Goal: Task Accomplishment & Management: Manage account settings

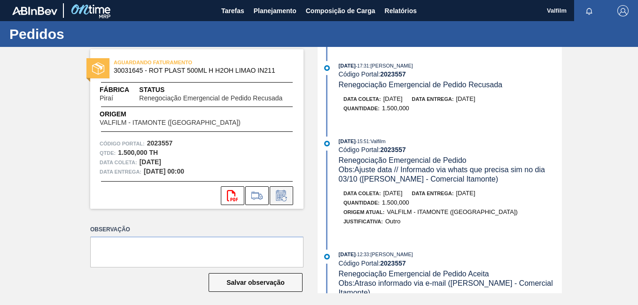
click at [281, 195] on icon at bounding box center [281, 195] width 15 height 11
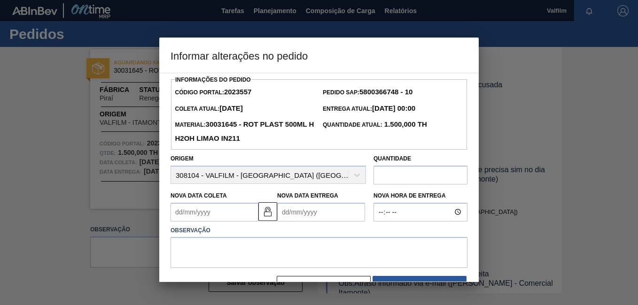
scroll to position [27, 0]
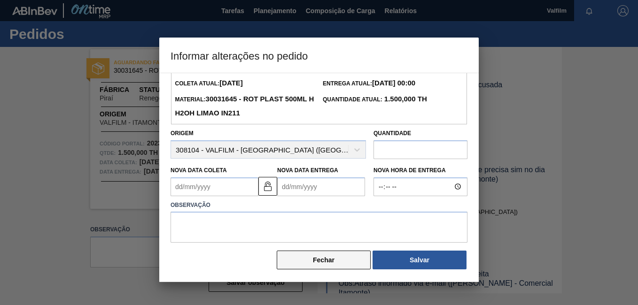
click at [347, 257] on button "Fechar" at bounding box center [324, 260] width 94 height 19
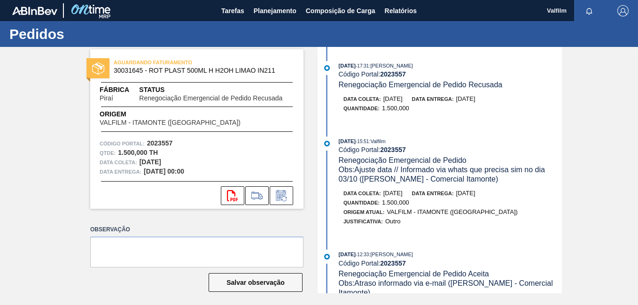
scroll to position [0, 0]
click at [281, 200] on icon at bounding box center [283, 198] width 5 height 5
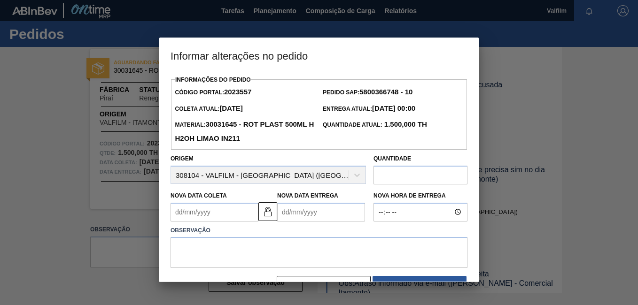
click at [215, 213] on Coleta2023557 "Nova Data Coleta" at bounding box center [214, 212] width 88 height 19
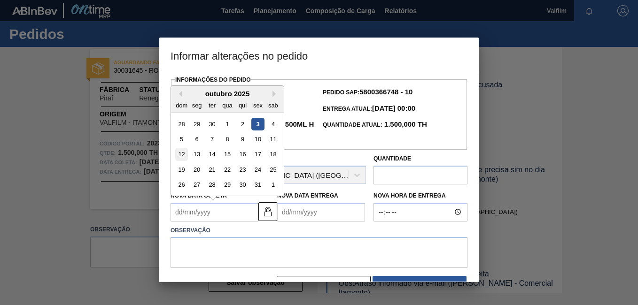
click at [178, 154] on div "12" at bounding box center [181, 154] width 13 height 13
type Coleta2023557 "12/10/2025"
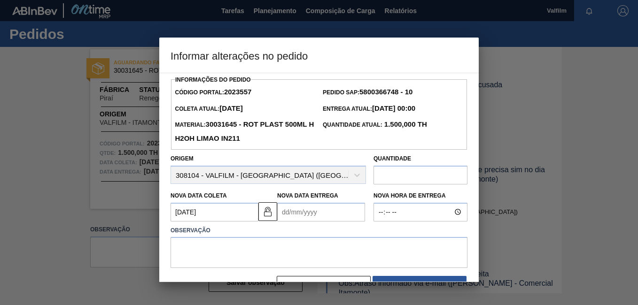
click at [309, 216] on Entrega2023557 "Nova Data Entrega" at bounding box center [321, 212] width 88 height 19
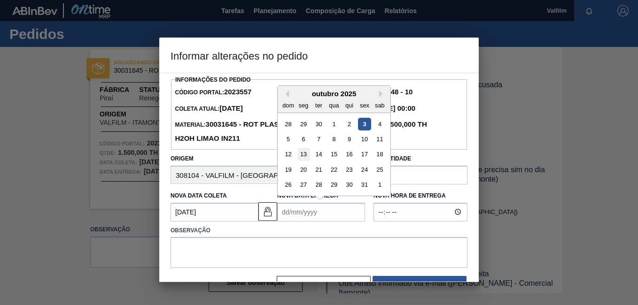
click at [299, 156] on div "13" at bounding box center [303, 154] width 13 height 13
type Entrega2023557 "[DATE]"
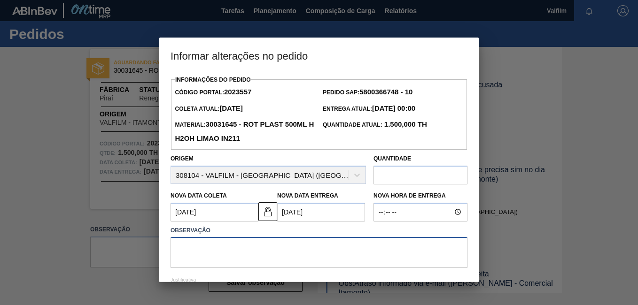
click at [244, 245] on textarea at bounding box center [318, 252] width 297 height 31
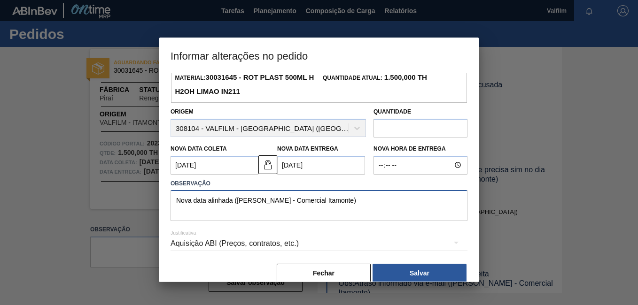
scroll to position [62, 0]
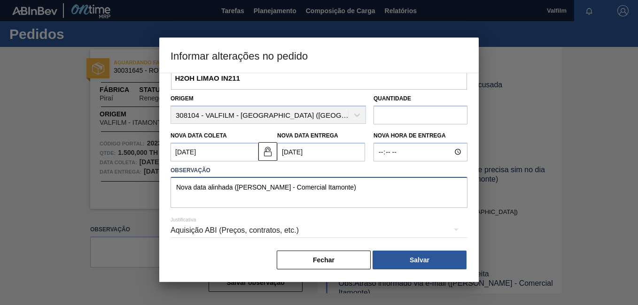
type textarea "Nova data alinhada (Ana Carolina - Comercial Itamonte)"
click at [272, 241] on div "Aquisição ABI (Preços, contratos, etc.)" at bounding box center [318, 230] width 297 height 26
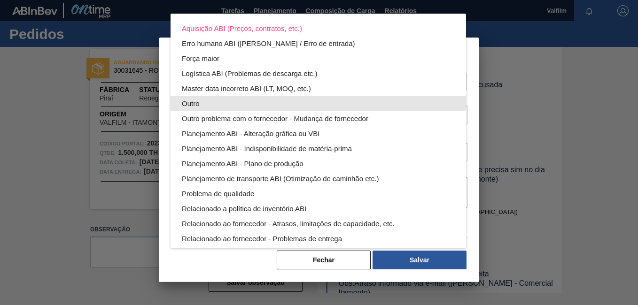
click at [201, 105] on div "Outro" at bounding box center [318, 103] width 273 height 15
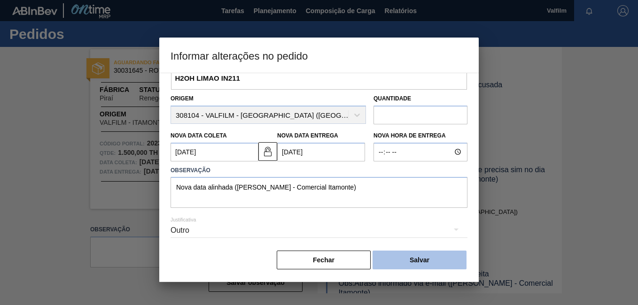
click at [429, 269] on button "Salvar" at bounding box center [419, 260] width 94 height 19
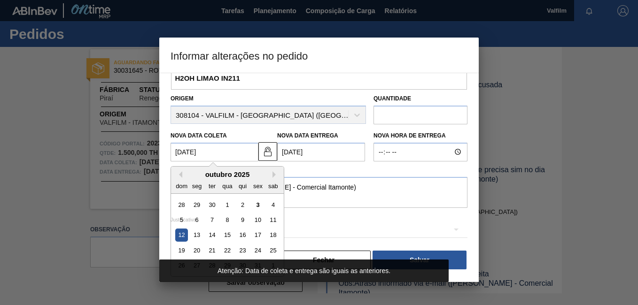
click at [208, 158] on Coleta2023557 "12/10/2025" at bounding box center [214, 152] width 88 height 19
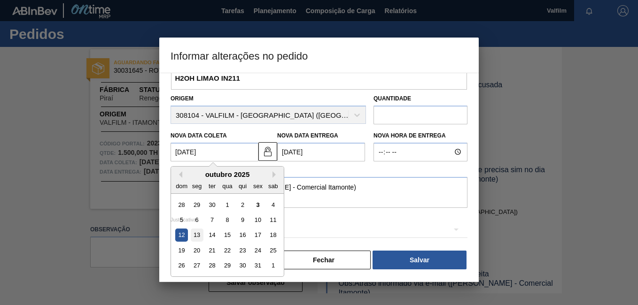
click at [197, 235] on div "13" at bounding box center [197, 235] width 13 height 13
type Coleta2023557 "[DATE]"
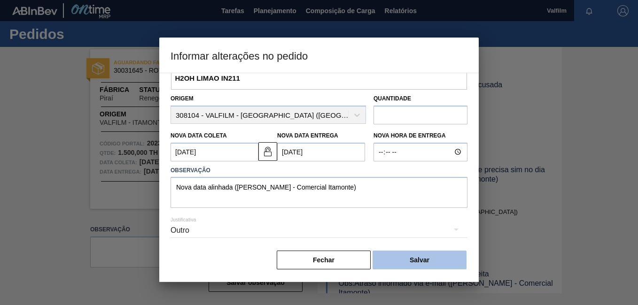
click at [401, 261] on button "Salvar" at bounding box center [419, 260] width 94 height 19
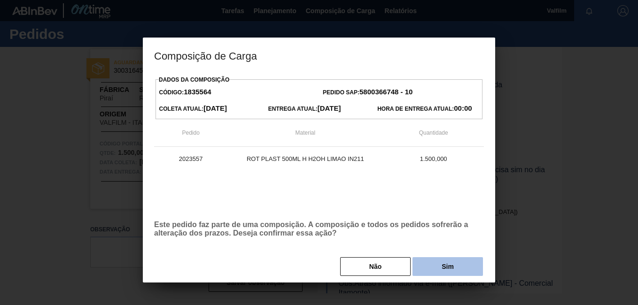
click at [465, 271] on button "Sim" at bounding box center [447, 266] width 70 height 19
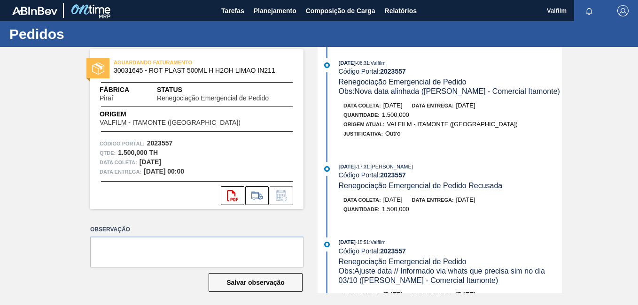
scroll to position [0, 0]
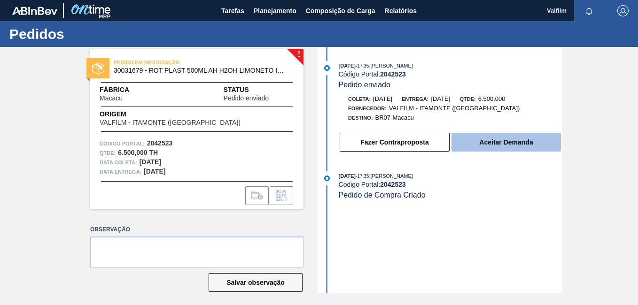
click at [507, 147] on button "Aceitar Demanda" at bounding box center [505, 142] width 109 height 19
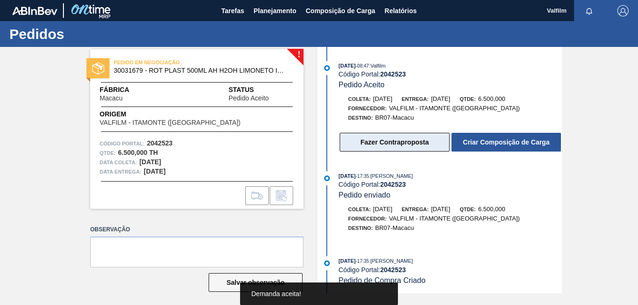
click at [411, 147] on button "Fazer Contraproposta" at bounding box center [395, 142] width 110 height 19
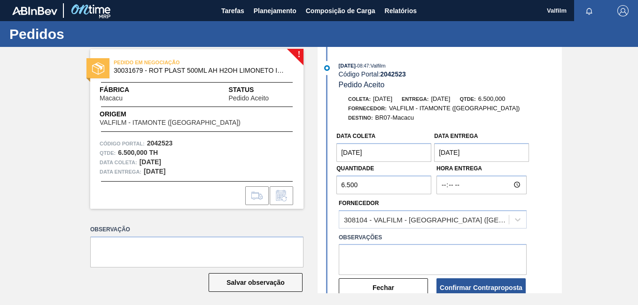
click at [409, 161] on coleta "[DATE]" at bounding box center [383, 152] width 95 height 19
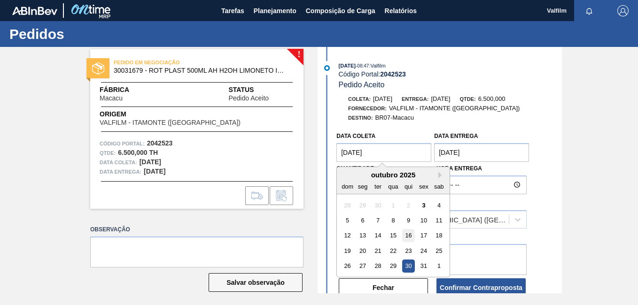
click at [404, 235] on div "16" at bounding box center [408, 236] width 13 height 13
type coleta "16/10/2025"
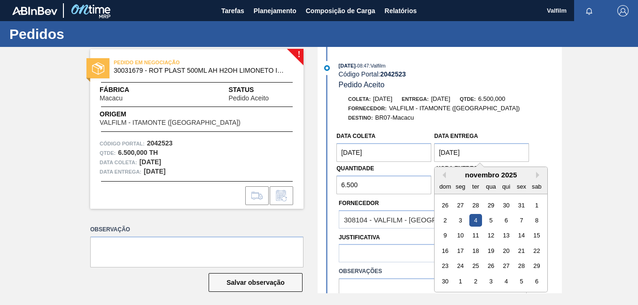
click at [480, 153] on Entrega "[DATE]" at bounding box center [481, 152] width 95 height 19
click at [447, 172] on div "novembro 2025" at bounding box center [490, 175] width 113 height 8
click at [445, 173] on div "novembro 2025" at bounding box center [490, 175] width 113 height 8
click at [443, 176] on button "Previous Month" at bounding box center [442, 175] width 7 height 7
click at [525, 236] on div "17" at bounding box center [521, 236] width 13 height 13
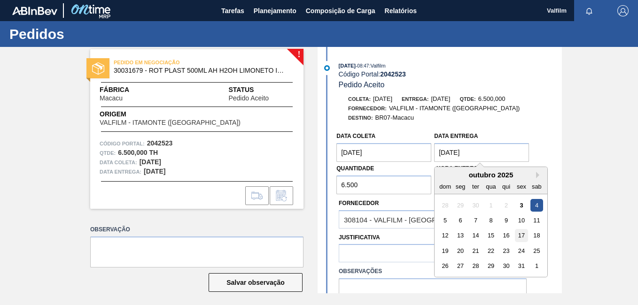
type Entrega "17/10/2025"
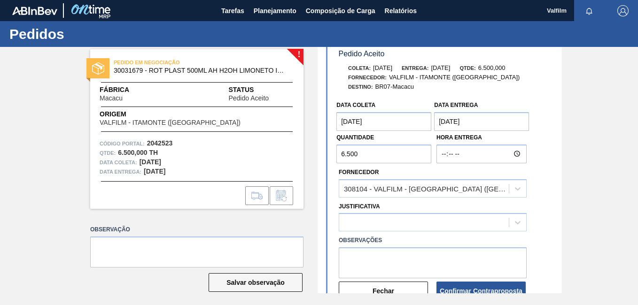
scroll to position [47, 0]
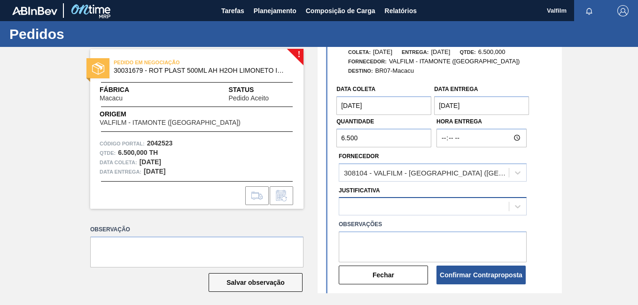
click at [392, 205] on div at bounding box center [424, 207] width 170 height 14
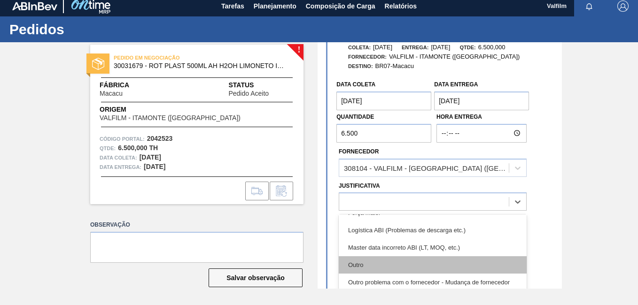
click at [389, 260] on div "Outro" at bounding box center [433, 264] width 188 height 17
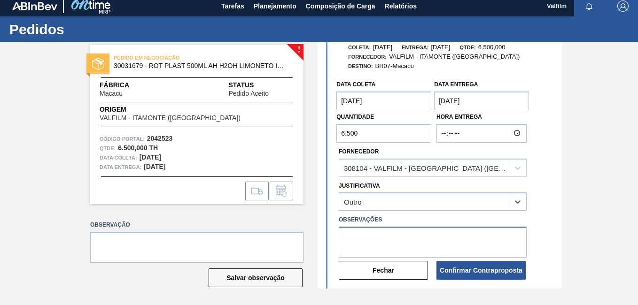
click at [376, 238] on textarea at bounding box center [433, 242] width 188 height 31
type textarea "Data que conseguiremos atender (Ana Carolina - Comercial Itamonte)"
drag, startPoint x: 405, startPoint y: 255, endPoint x: 218, endPoint y: 177, distance: 203.2
click at [218, 177] on div "! PEDIDO EM NEGOCIAÇÃO 30031679 - ROT PLAST 500ML AH H2OH LIMONETO IN211 Fábric…" at bounding box center [319, 165] width 638 height 247
paste textarea
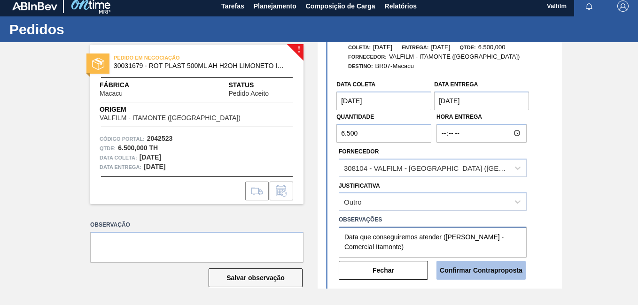
type textarea "Data que conseguiremos atender (Ana Carolina - Comercial Itamonte)"
click at [496, 277] on button "Confirmar Contraproposta" at bounding box center [480, 270] width 89 height 19
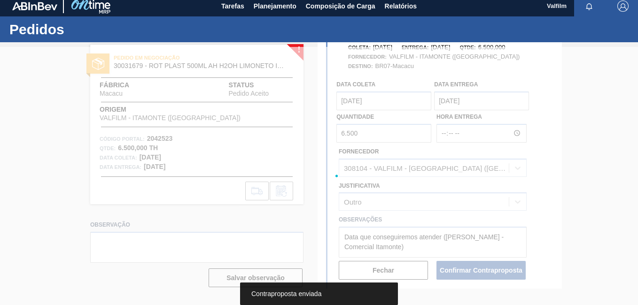
scroll to position [151, 0]
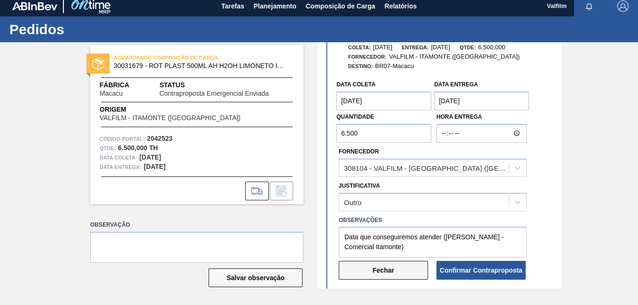
click at [395, 271] on button "Fechar" at bounding box center [383, 270] width 89 height 19
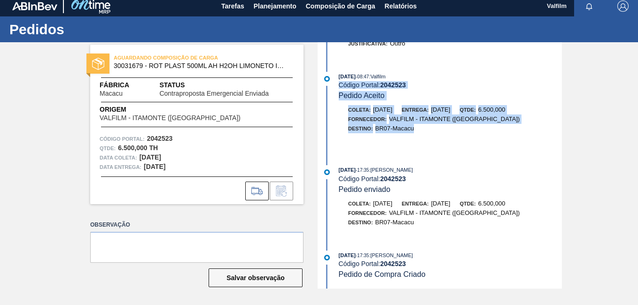
drag, startPoint x: 561, startPoint y: 150, endPoint x: 561, endPoint y: 59, distance: 91.1
click at [561, 59] on div "AGUARDANDO COMPOSIÇÃO DE CARGA 30031679 - ROT PLAST 500ML AH H2OH LIMONETO IN21…" at bounding box center [319, 165] width 638 height 247
drag, startPoint x: 561, startPoint y: 59, endPoint x: 583, endPoint y: 95, distance: 42.1
click at [574, 91] on div "AGUARDANDO COMPOSIÇÃO DE CARGA 30031679 - ROT PLAST 500ML AH H2OH LIMONETO IN21…" at bounding box center [319, 165] width 638 height 247
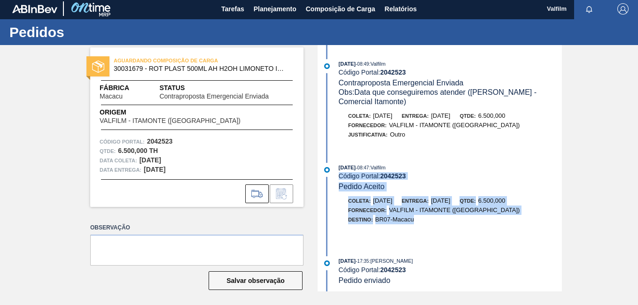
scroll to position [0, 0]
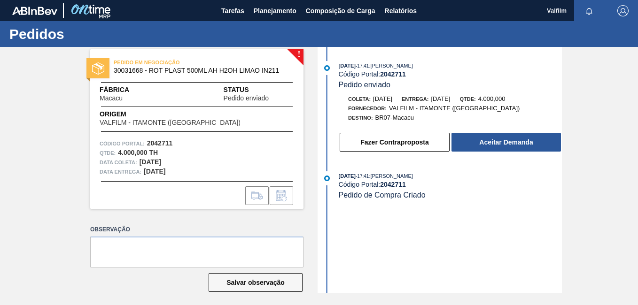
click at [507, 159] on div "[DATE] 17:41 : [PERSON_NAME] Código Portal: 2042711 Pedido enviado Coleta: [DAT…" at bounding box center [441, 170] width 242 height 247
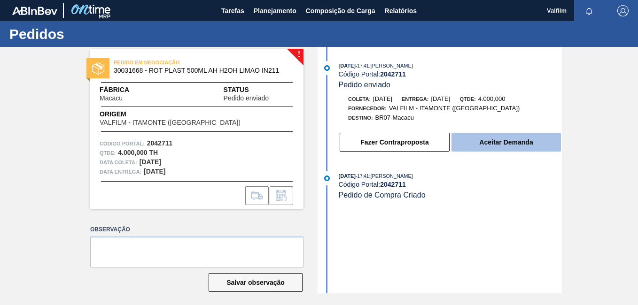
click at [506, 148] on button "Aceitar Demanda" at bounding box center [505, 142] width 109 height 19
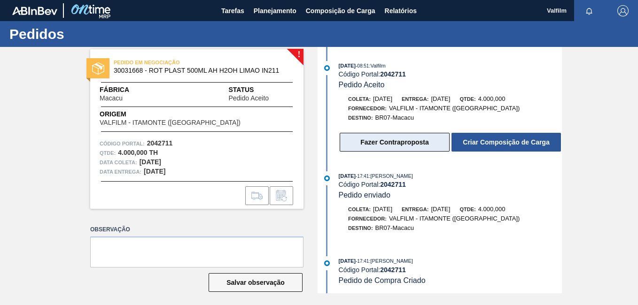
click at [405, 151] on button "Fazer Contraproposta" at bounding box center [395, 142] width 110 height 19
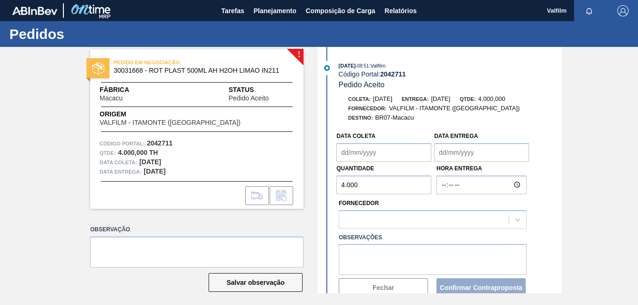
type coleta "[DATE]"
type Entrega "[DATE]"
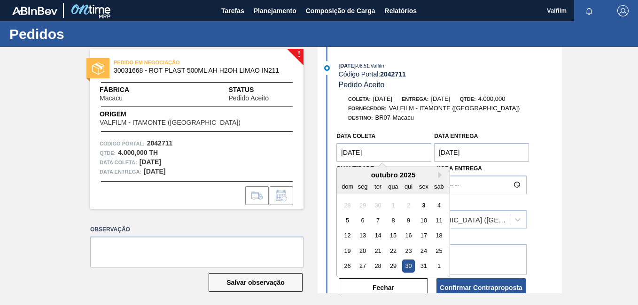
click at [382, 156] on coleta "[DATE]" at bounding box center [383, 152] width 95 height 19
click at [409, 238] on div "16" at bounding box center [408, 236] width 13 height 13
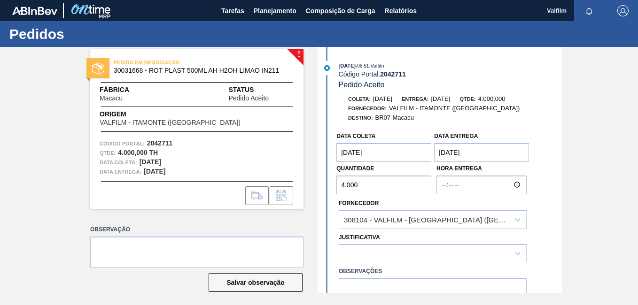
type coleta "16/10/2025"
click at [466, 160] on Entrega "[DATE]" at bounding box center [481, 152] width 95 height 19
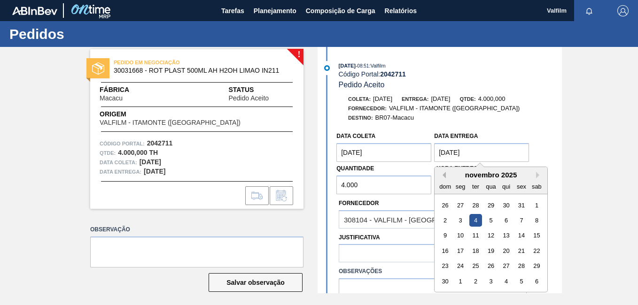
click at [443, 174] on button "Previous Month" at bounding box center [442, 175] width 7 height 7
click at [523, 231] on div "17" at bounding box center [521, 236] width 13 height 13
type Entrega "17/10/2025"
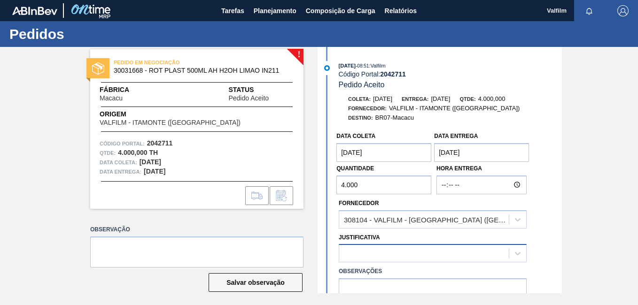
scroll to position [5, 0]
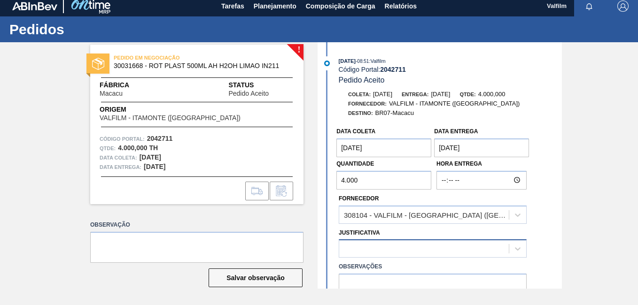
click at [393, 249] on div at bounding box center [424, 249] width 170 height 14
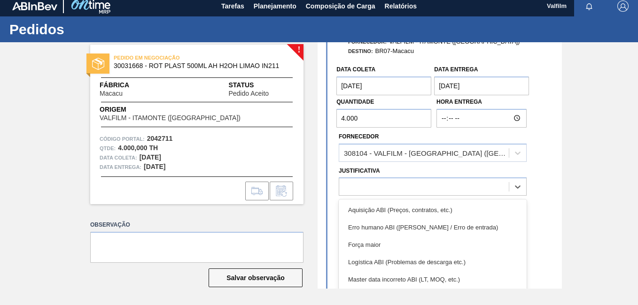
scroll to position [94, 0]
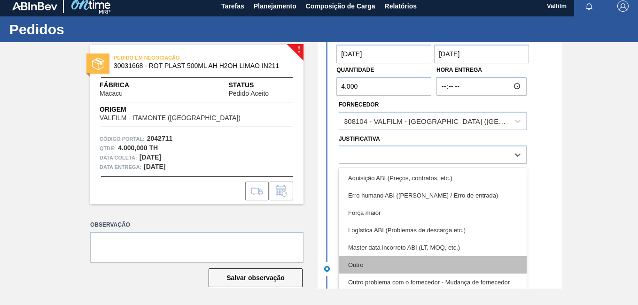
click at [373, 268] on div "Outro" at bounding box center [433, 264] width 188 height 17
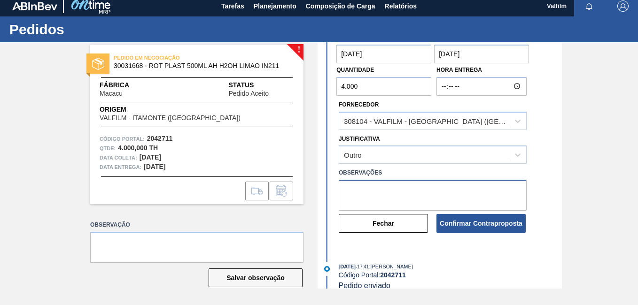
click at [361, 186] on textarea at bounding box center [433, 195] width 188 height 31
paste textarea "Data que conseguiremos atender ([PERSON_NAME] - Comercial Itamonte)"
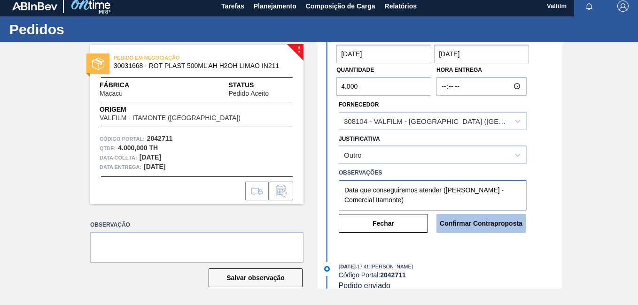
type textarea "Data que conseguiremos atender ([PERSON_NAME] - Comercial Itamonte)"
click at [446, 228] on button "Confirmar Contraproposta" at bounding box center [480, 223] width 89 height 19
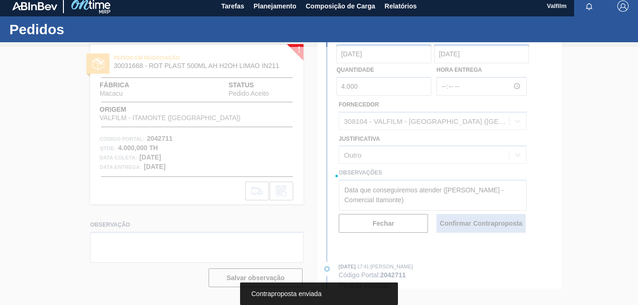
scroll to position [198, 0]
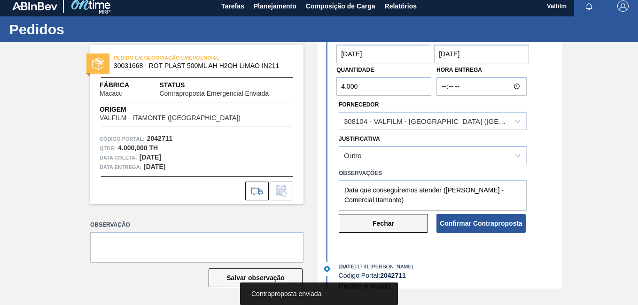
click at [387, 228] on button "Fechar" at bounding box center [383, 223] width 89 height 19
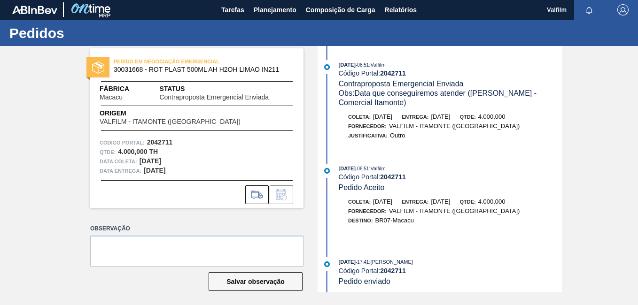
scroll to position [0, 0]
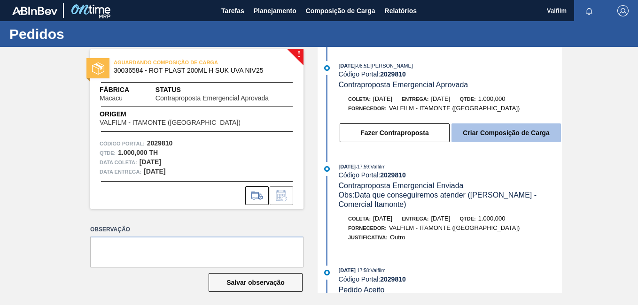
click at [492, 135] on button "Criar Composição de Carga" at bounding box center [505, 133] width 109 height 19
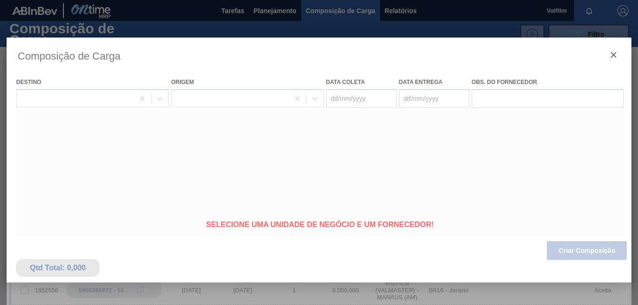
type coleta "[DATE]"
type Entrega "[DATE]"
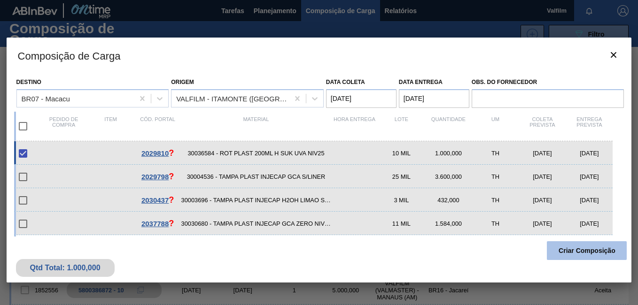
click at [566, 248] on button "Criar Composição" at bounding box center [587, 250] width 80 height 19
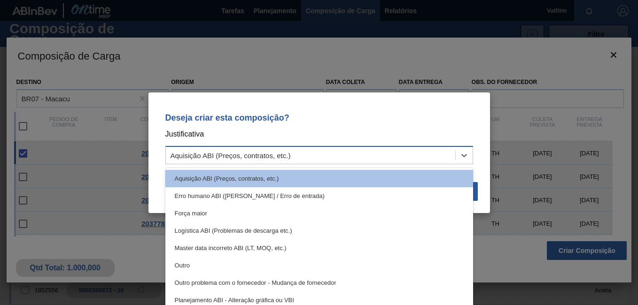
click at [186, 154] on div "Aquisição ABI (Preços, contratos, etc.)" at bounding box center [230, 155] width 120 height 8
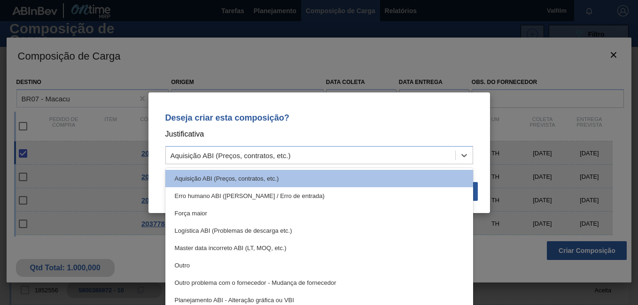
drag, startPoint x: 209, startPoint y: 262, endPoint x: 353, endPoint y: 196, distance: 158.5
click at [209, 262] on div "Outro" at bounding box center [319, 265] width 308 height 17
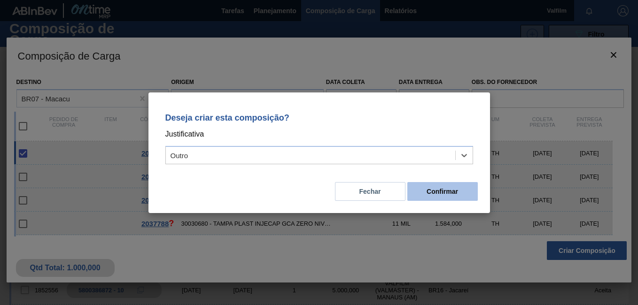
click at [451, 187] on button "Confirmar" at bounding box center [442, 191] width 70 height 19
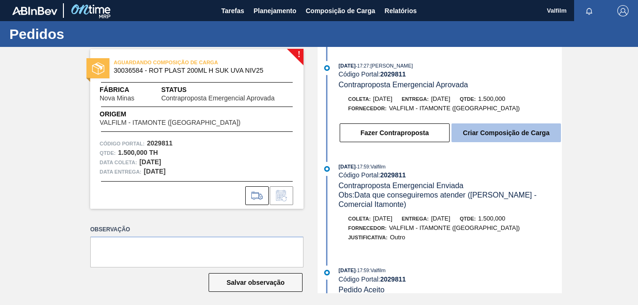
click at [521, 142] on button "Criar Composição de Carga" at bounding box center [505, 133] width 109 height 19
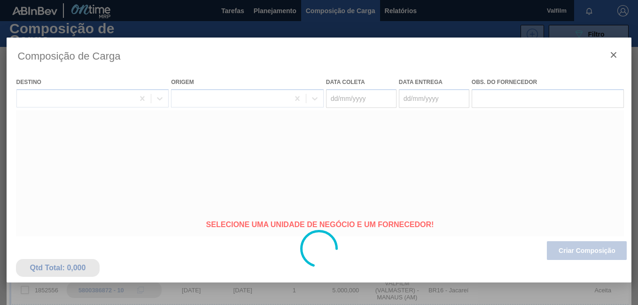
type coleta "[DATE]"
type Entrega "[DATE]"
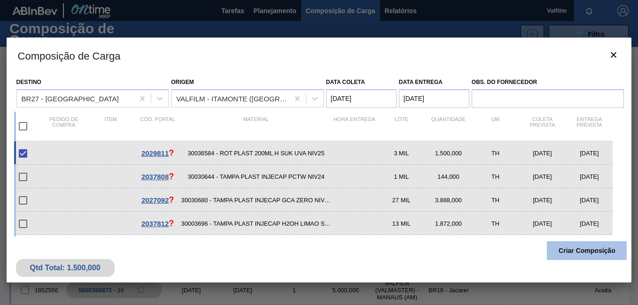
click at [579, 248] on button "Criar Composição" at bounding box center [587, 250] width 80 height 19
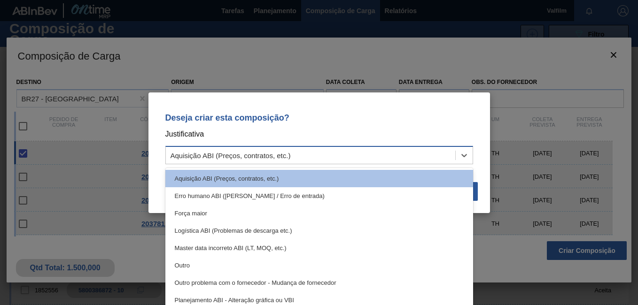
click at [251, 156] on div "Aquisição ABI (Preços, contratos, etc.)" at bounding box center [230, 155] width 120 height 8
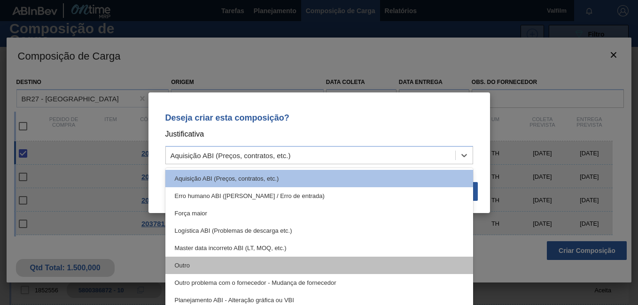
click at [229, 257] on div "Outro" at bounding box center [319, 265] width 308 height 17
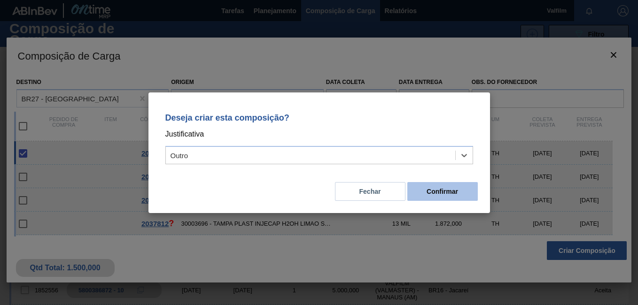
click at [442, 188] on button "Confirmar" at bounding box center [442, 191] width 70 height 19
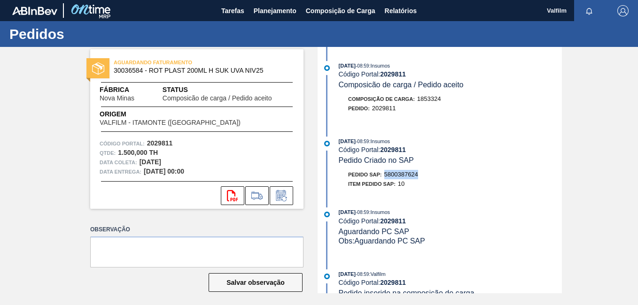
drag, startPoint x: 418, startPoint y: 174, endPoint x: 386, endPoint y: 175, distance: 31.9
click at [386, 175] on div "Pedido SAP: 5800387624" at bounding box center [450, 174] width 223 height 9
copy span "5800387624"
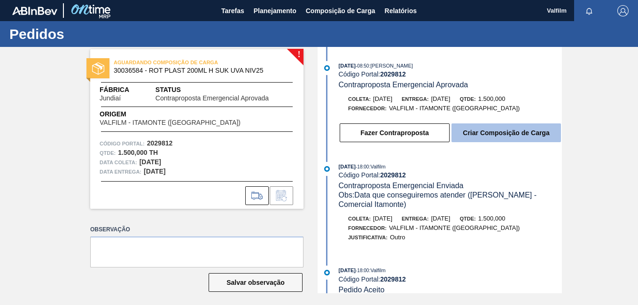
click at [486, 133] on button "Criar Composição de Carga" at bounding box center [505, 133] width 109 height 19
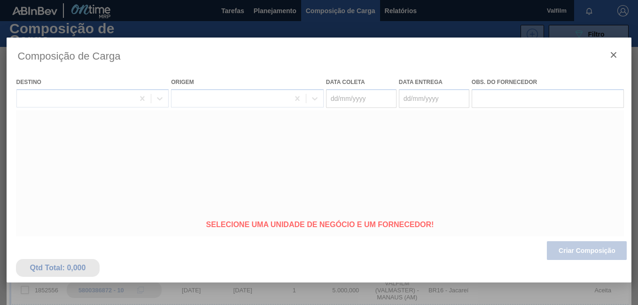
type coleta "[DATE]"
type Entrega "[DATE]"
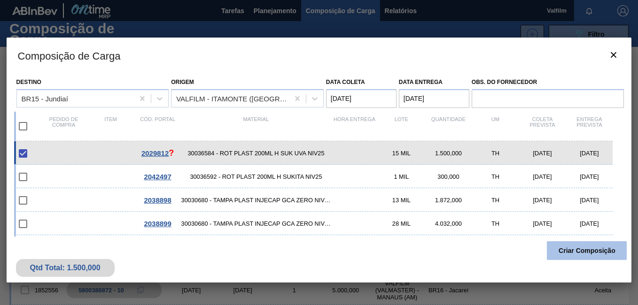
click at [568, 247] on button "Criar Composição" at bounding box center [587, 250] width 80 height 19
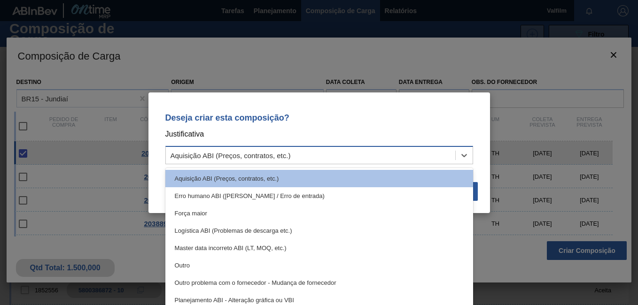
click at [181, 151] on div "Aquisição ABI (Preços, contratos, etc.)" at bounding box center [310, 155] width 289 height 14
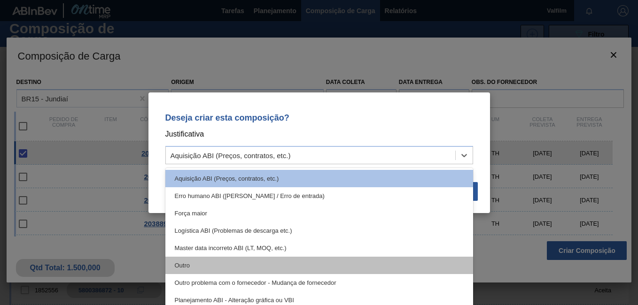
click at [253, 262] on div "Outro" at bounding box center [319, 265] width 308 height 17
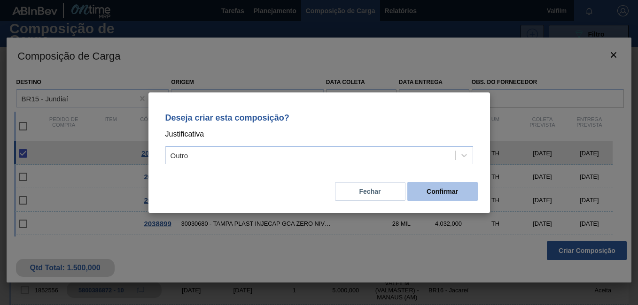
click at [462, 197] on button "Confirmar" at bounding box center [442, 191] width 70 height 19
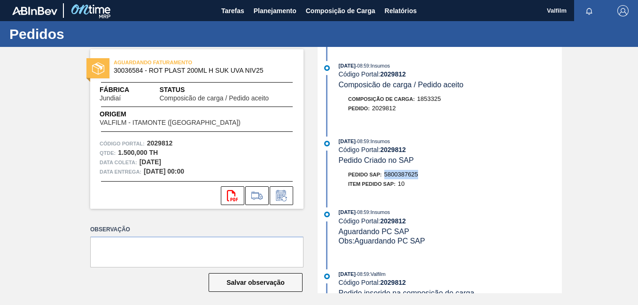
drag, startPoint x: 422, startPoint y: 175, endPoint x: 385, endPoint y: 175, distance: 37.6
click at [385, 175] on div "Pedido SAP: 5800387625" at bounding box center [450, 174] width 223 height 9
copy span "5800387625"
drag, startPoint x: 431, startPoint y: 176, endPoint x: 384, endPoint y: 176, distance: 46.5
click at [384, 176] on div "Pedido SAP: 5800387623" at bounding box center [450, 174] width 223 height 9
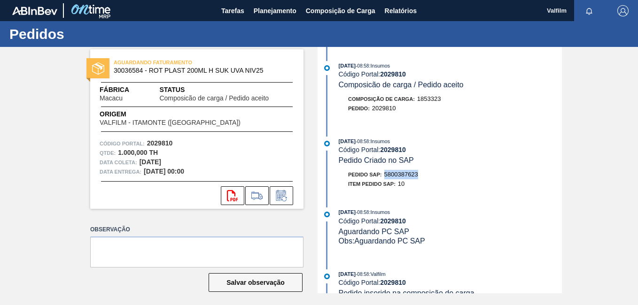
copy span "5800387623"
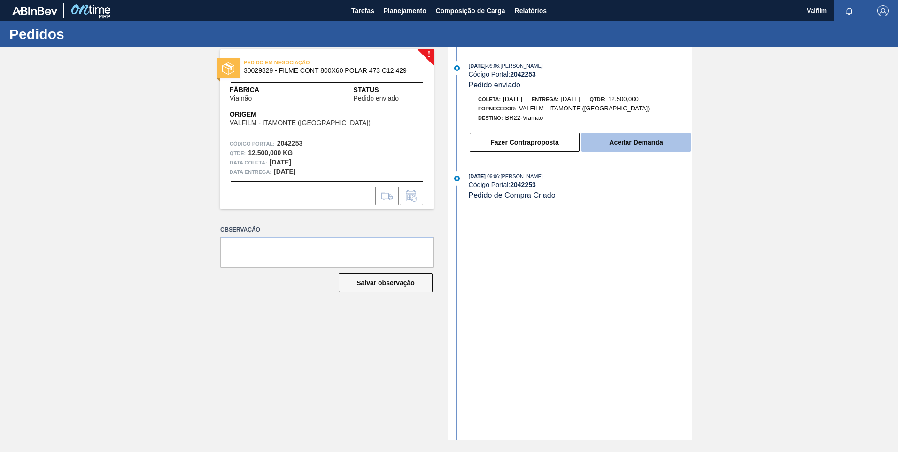
click at [633, 144] on button "Aceitar Demanda" at bounding box center [635, 142] width 109 height 19
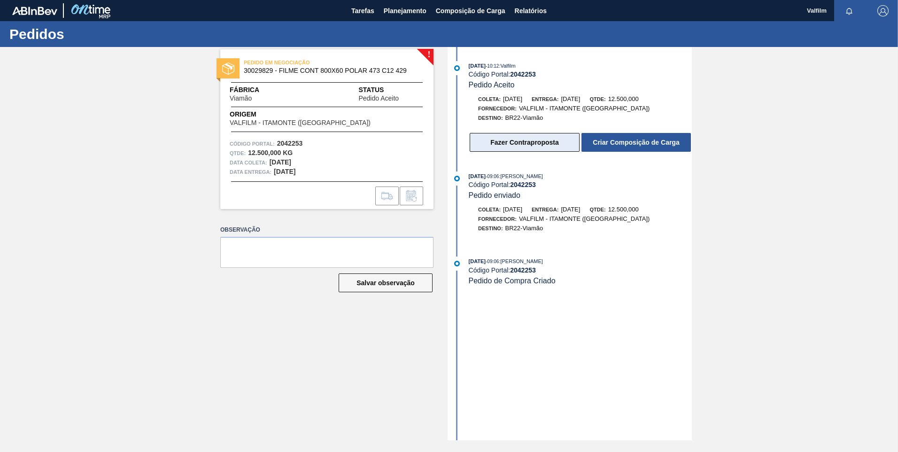
click at [553, 140] on button "Fazer Contraproposta" at bounding box center [525, 142] width 110 height 19
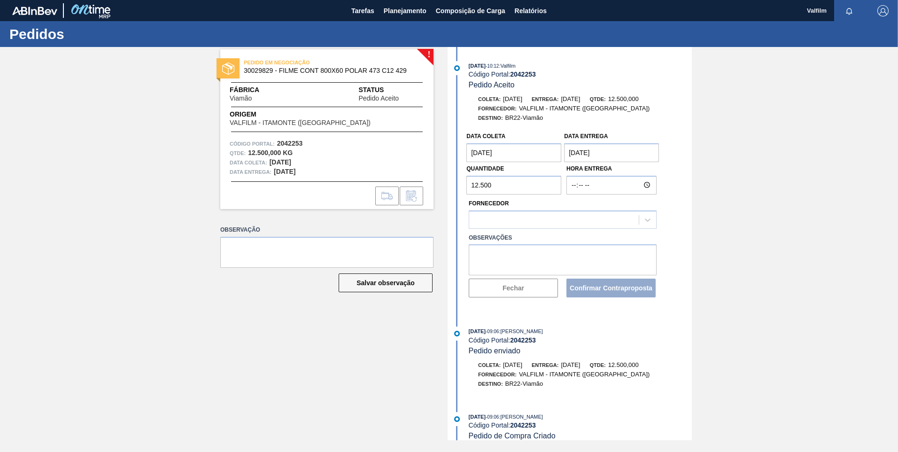
click at [493, 152] on coleta "[DATE]" at bounding box center [513, 152] width 95 height 19
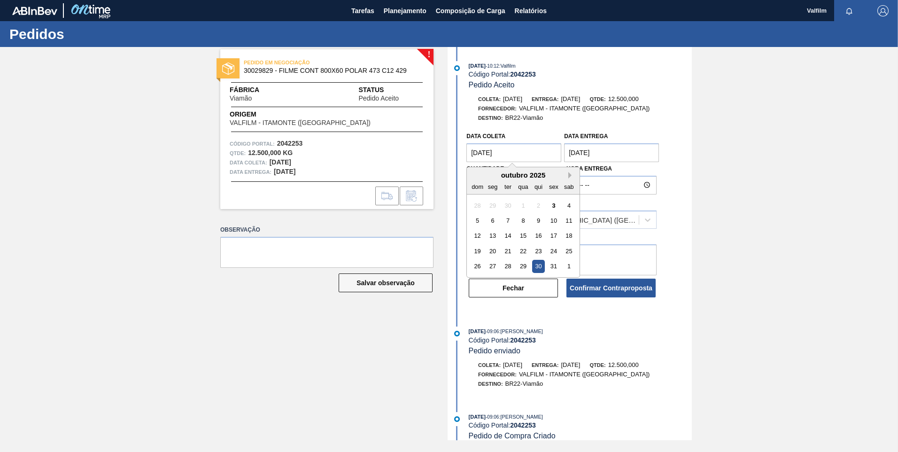
click at [570, 178] on button "Next Month" at bounding box center [571, 175] width 7 height 7
click at [572, 208] on div "1" at bounding box center [569, 205] width 13 height 13
type coleta "[DATE]"
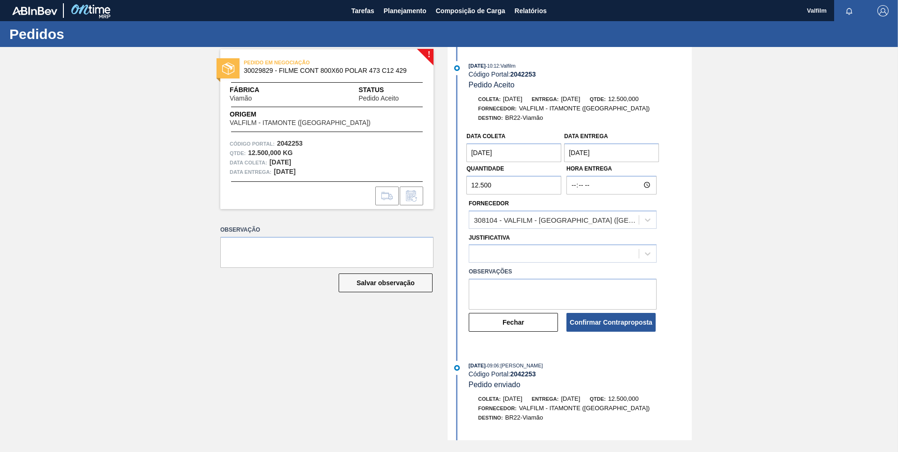
drag, startPoint x: 584, startPoint y: 162, endPoint x: 585, endPoint y: 152, distance: 10.0
click at [584, 156] on Entrega "[DATE]" at bounding box center [611, 152] width 95 height 19
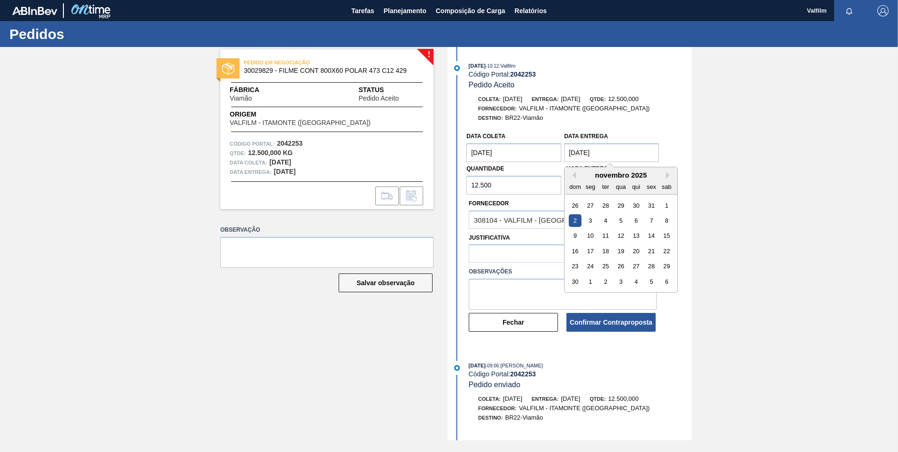
click at [585, 152] on Entrega "[DATE]" at bounding box center [611, 152] width 95 height 19
click at [585, 218] on div "3" at bounding box center [590, 220] width 13 height 13
type Entrega "[DATE]"
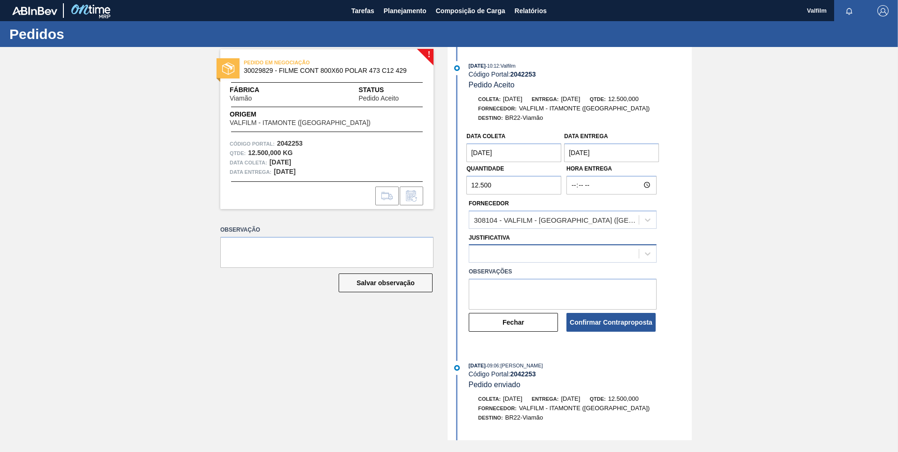
click at [525, 258] on div at bounding box center [554, 254] width 170 height 14
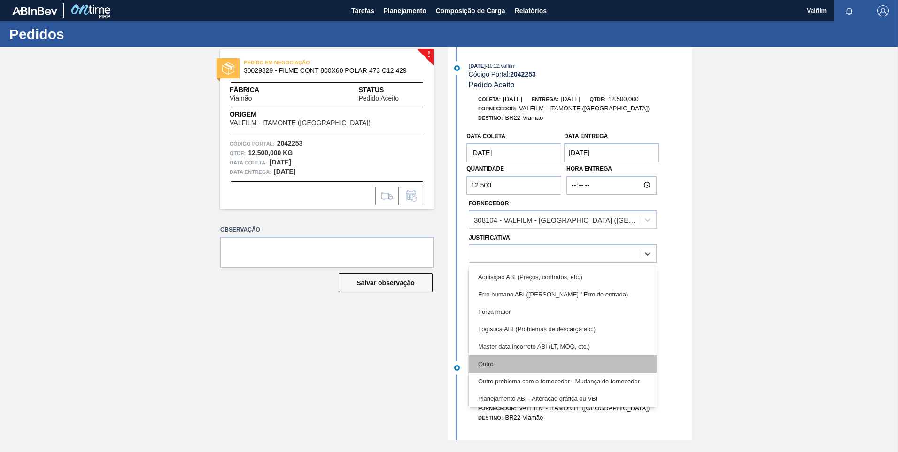
click at [526, 358] on div "Outro" at bounding box center [563, 363] width 188 height 17
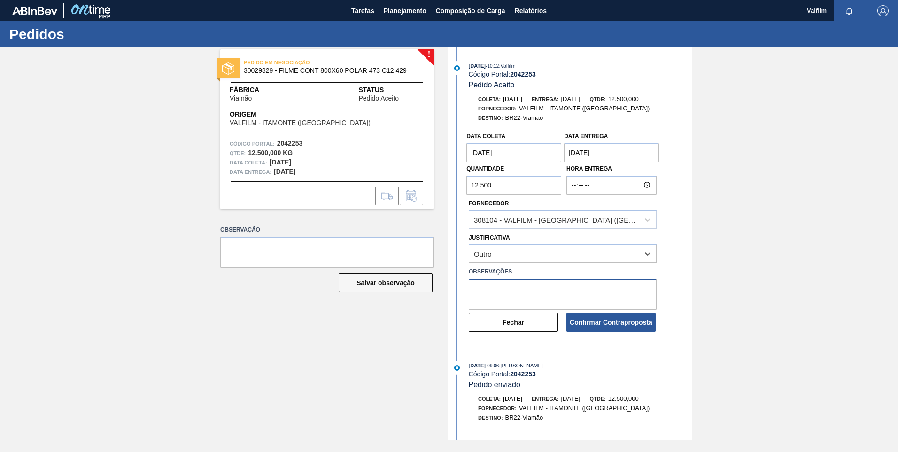
click at [520, 294] on textarea at bounding box center [563, 294] width 188 height 31
drag, startPoint x: 524, startPoint y: 294, endPoint x: 456, endPoint y: 256, distance: 78.5
click at [456, 256] on div "Data coleta [DATE] Data Entrega [DATE] Quantidade 12.500 Hora Entrega Fornecedo…" at bounding box center [571, 229] width 242 height 205
type textarea "Ajuste de data, por ser domingo (Ana Carolina - Comercial Itamonte)"
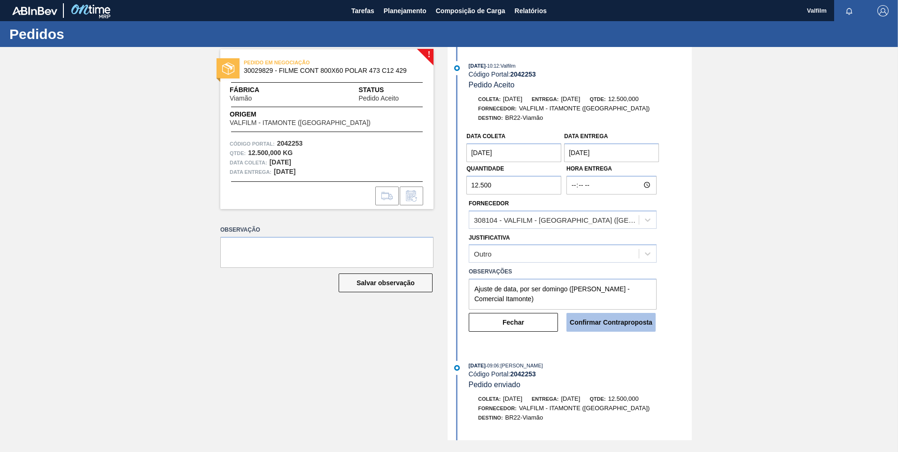
click at [632, 328] on button "Confirmar Contraproposta" at bounding box center [610, 322] width 89 height 19
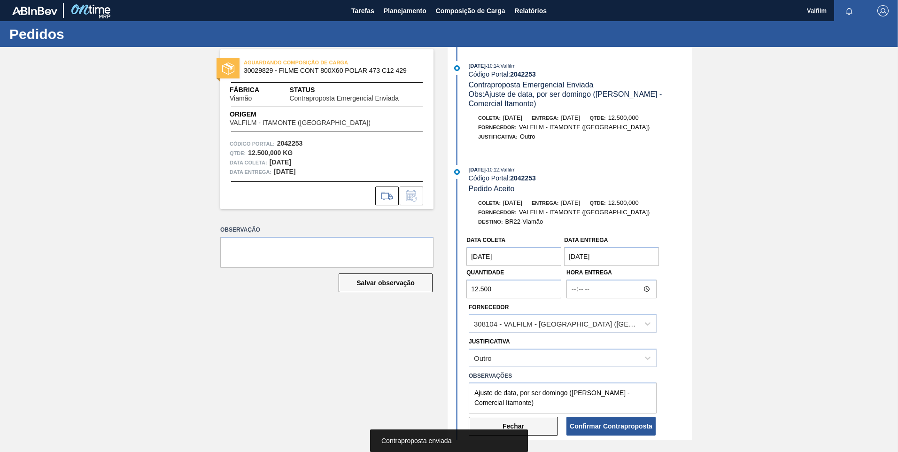
click at [541, 430] on button "Fechar" at bounding box center [513, 426] width 89 height 19
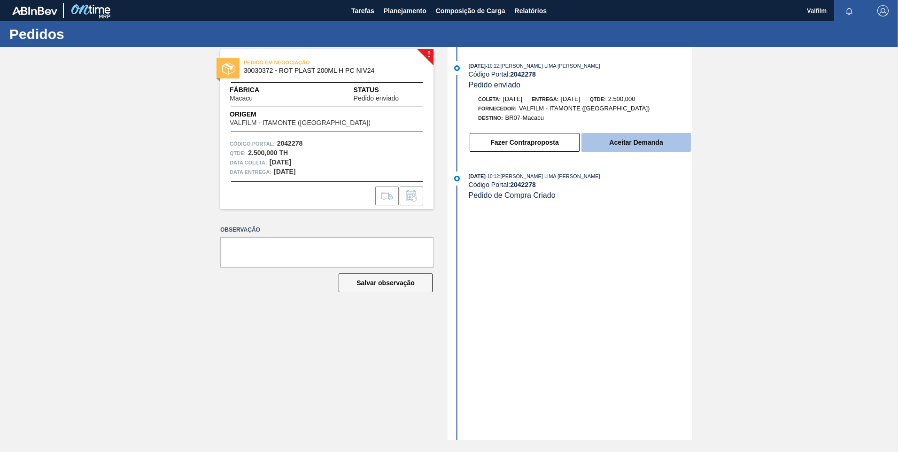
click at [647, 146] on button "Aceitar Demanda" at bounding box center [635, 142] width 109 height 19
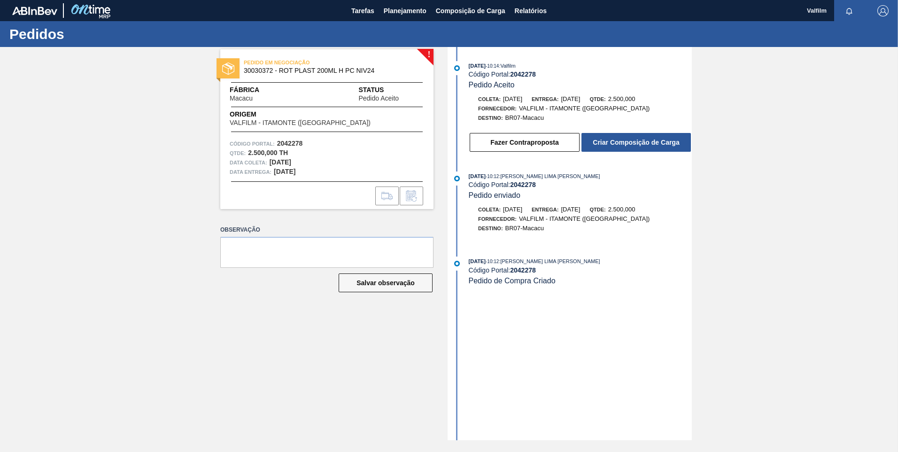
click at [647, 146] on button "Criar Composição de Carga" at bounding box center [635, 142] width 109 height 19
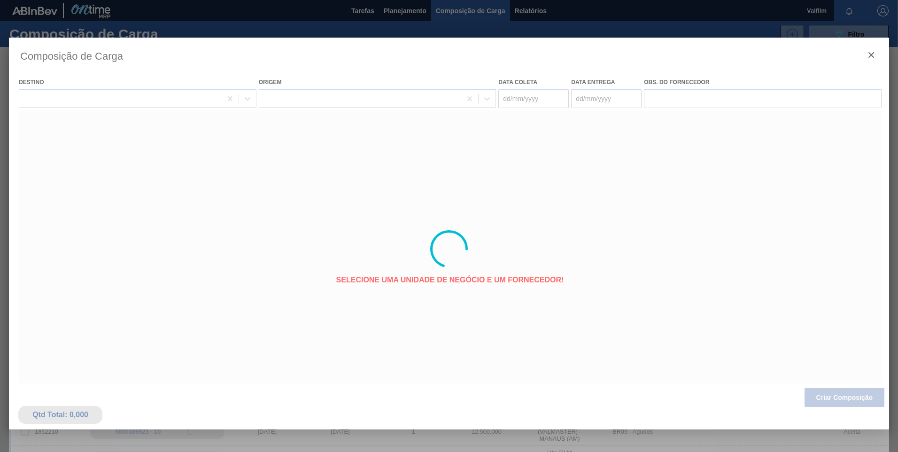
type coleta "11/11/2025"
type Entrega "13/11/2025"
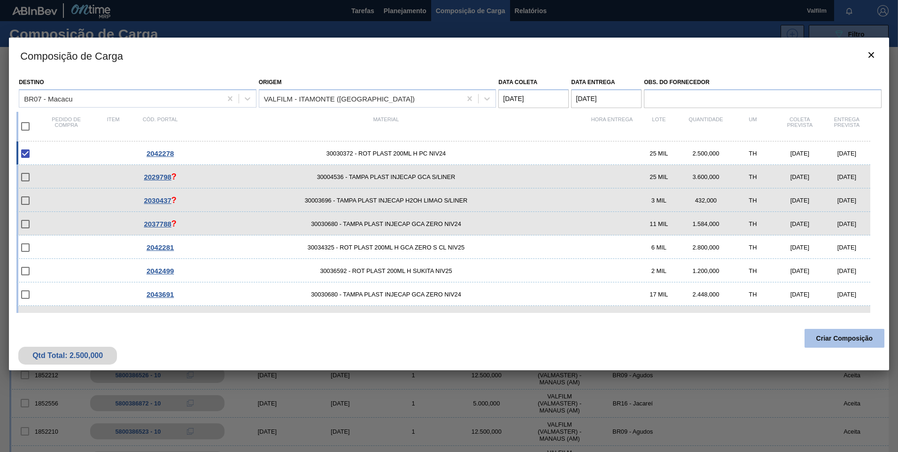
click at [850, 338] on button "Criar Composição" at bounding box center [845, 338] width 80 height 19
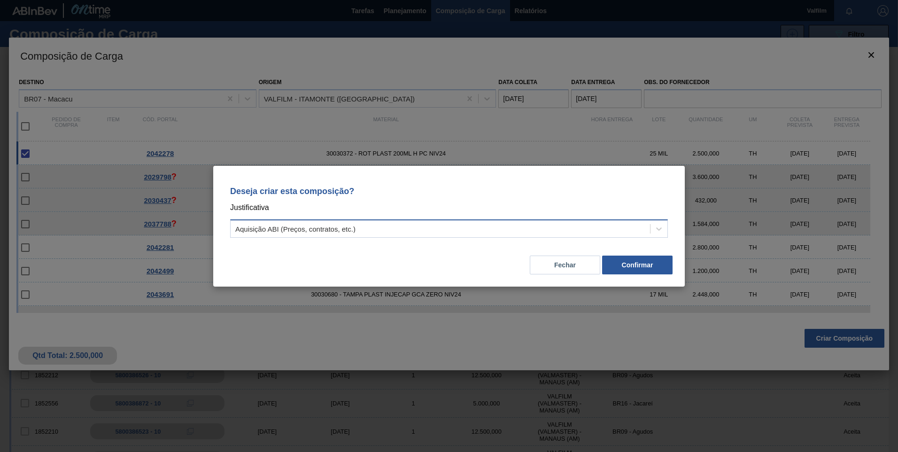
click at [297, 233] on div "Aquisição ABI (Preços, contratos, etc.)" at bounding box center [440, 229] width 419 height 14
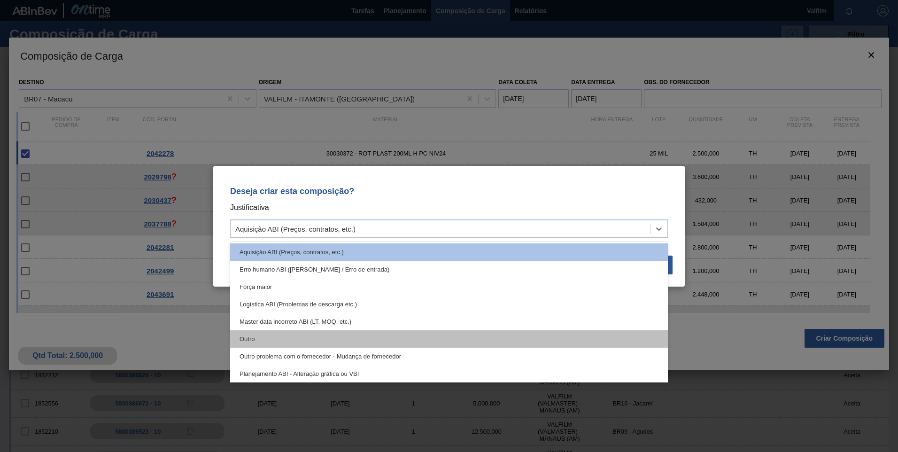
click at [273, 334] on div "Outro" at bounding box center [449, 338] width 438 height 17
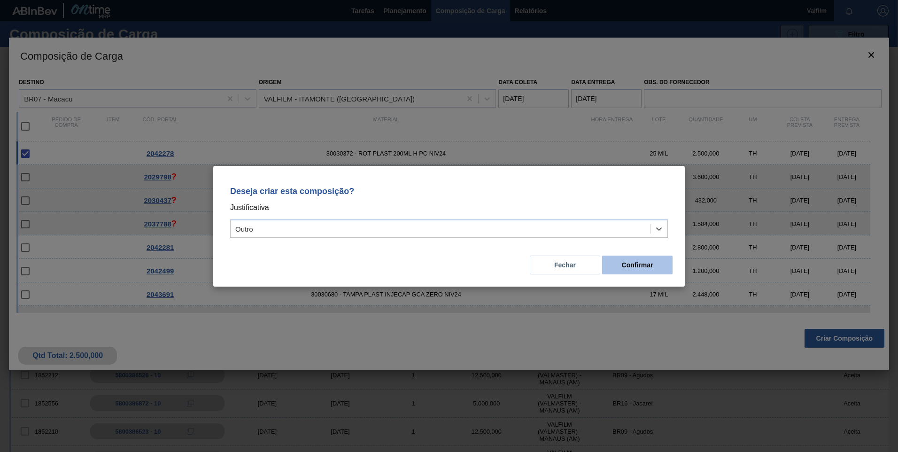
click at [648, 268] on button "Confirmar" at bounding box center [637, 265] width 70 height 19
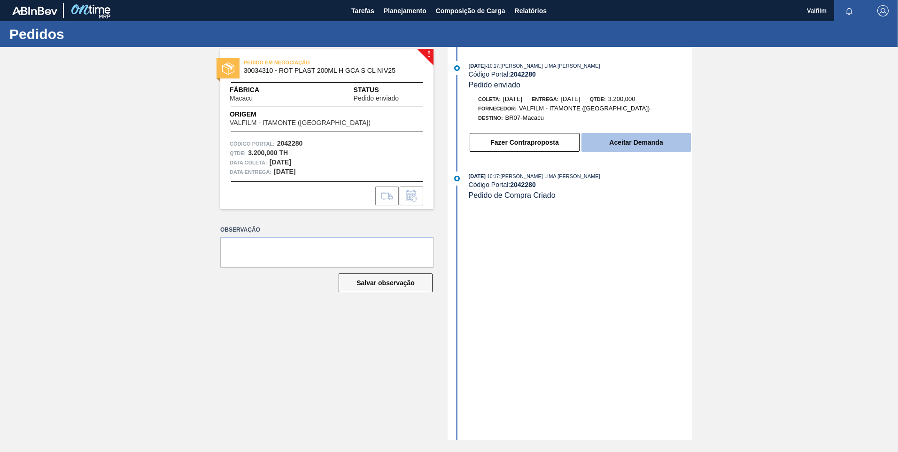
click at [638, 147] on button "Aceitar Demanda" at bounding box center [635, 142] width 109 height 19
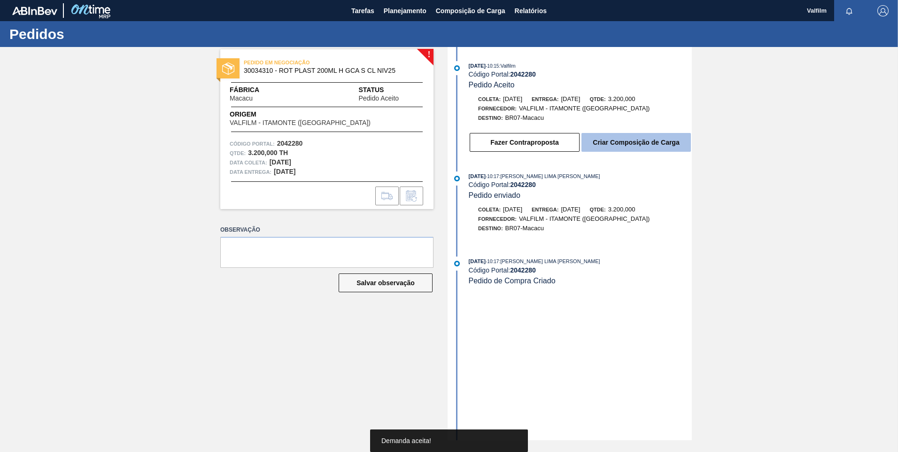
click at [639, 147] on button "Criar Composição de Carga" at bounding box center [635, 142] width 109 height 19
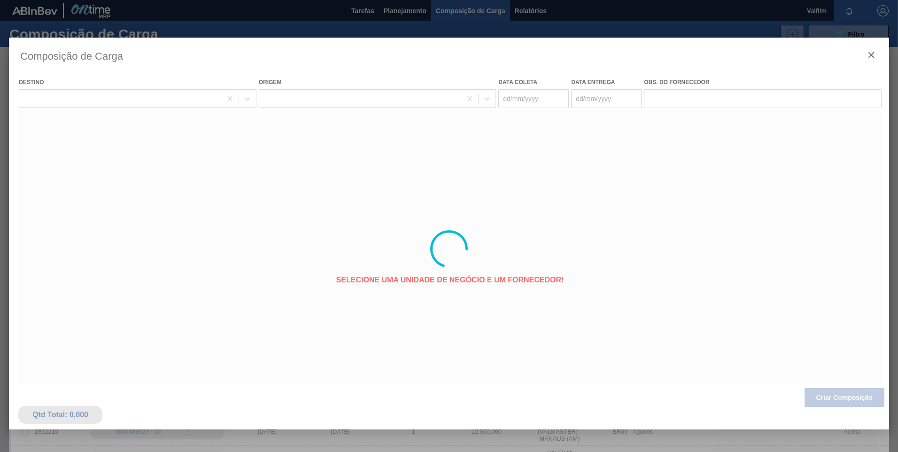
type coleta "[DATE]"
type Entrega "[DATE]"
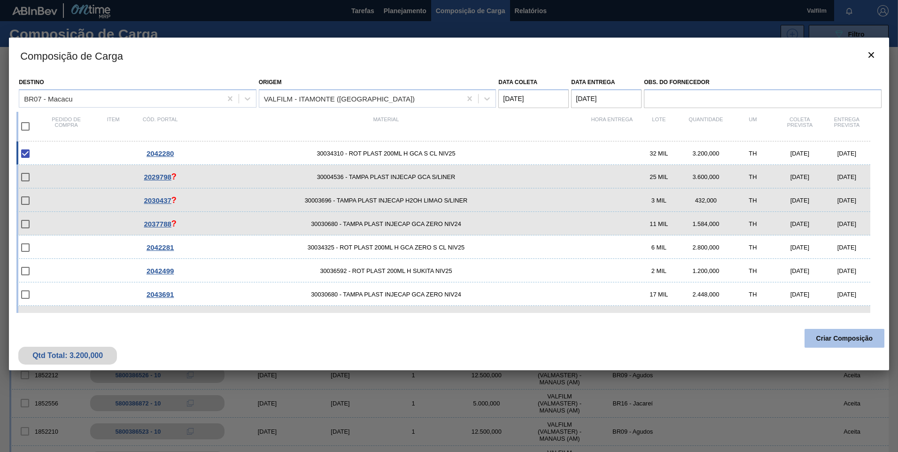
click at [833, 340] on button "Criar Composição" at bounding box center [845, 338] width 80 height 19
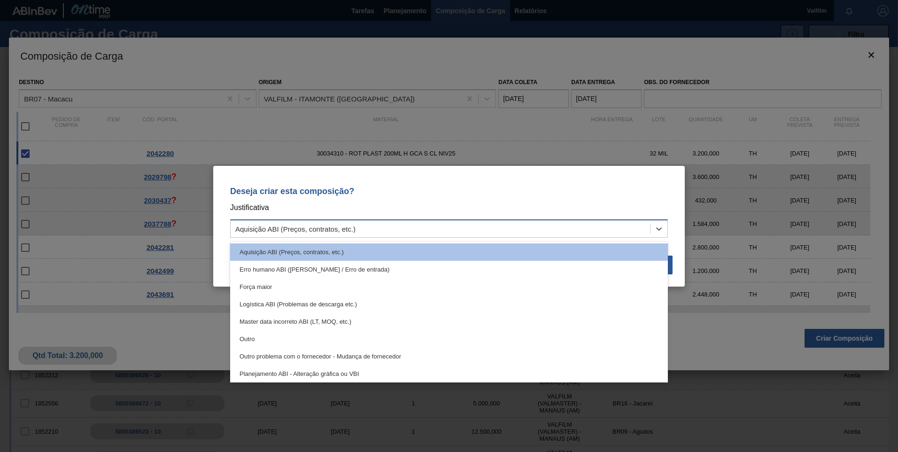
click at [325, 228] on div "Aquisição ABI (Preços, contratos, etc.)" at bounding box center [295, 229] width 120 height 8
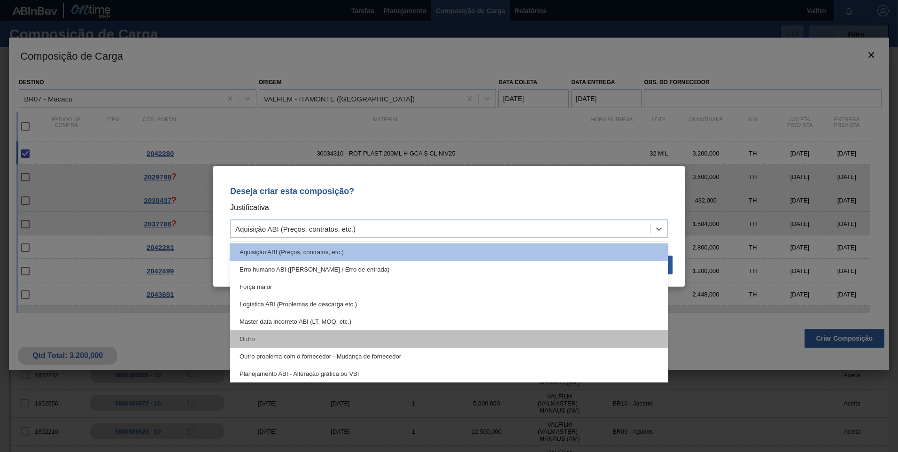
click at [304, 333] on div "Outro" at bounding box center [449, 338] width 438 height 17
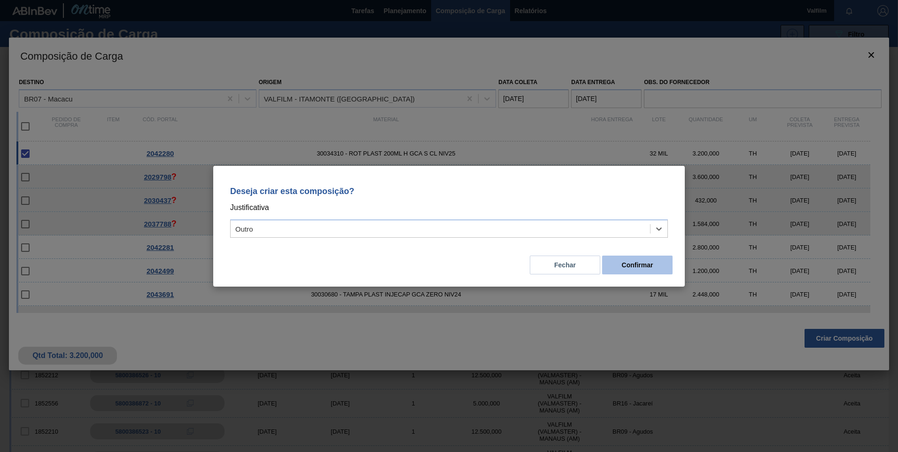
click at [628, 268] on button "Confirmar" at bounding box center [637, 265] width 70 height 19
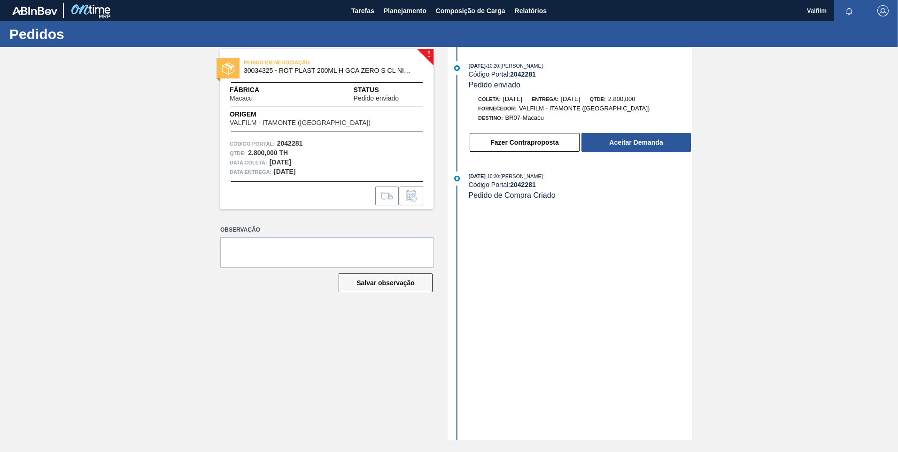
click at [629, 300] on div "30/09/2025 - 10:20 : MATHEUS FARIA LIMA DA SILVA Código Portal: 2042281 Pedido …" at bounding box center [571, 243] width 242 height 393
click at [677, 145] on button "Aceitar Demanda" at bounding box center [635, 142] width 109 height 19
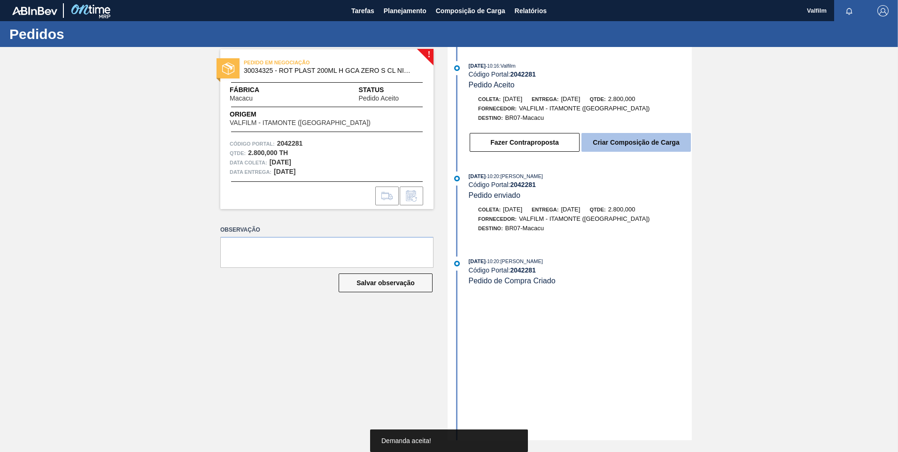
click at [652, 140] on button "Criar Composição de Carga" at bounding box center [635, 142] width 109 height 19
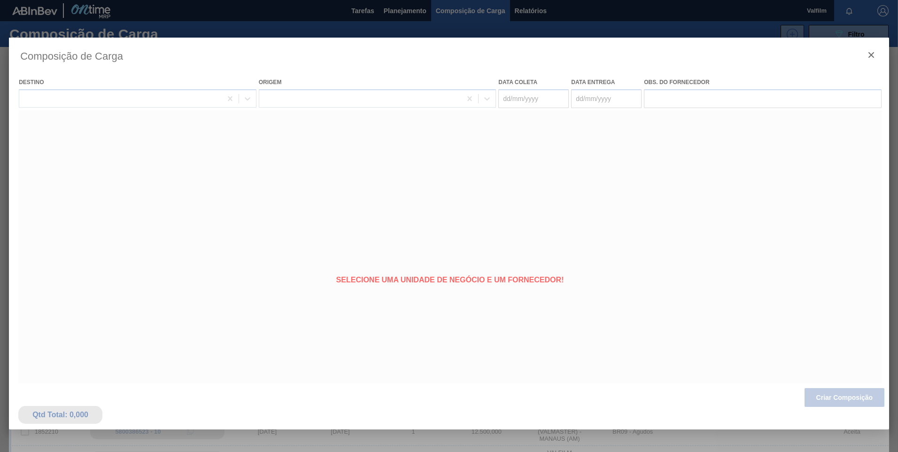
type coleta "[DATE]"
type Entrega "22/10/2025"
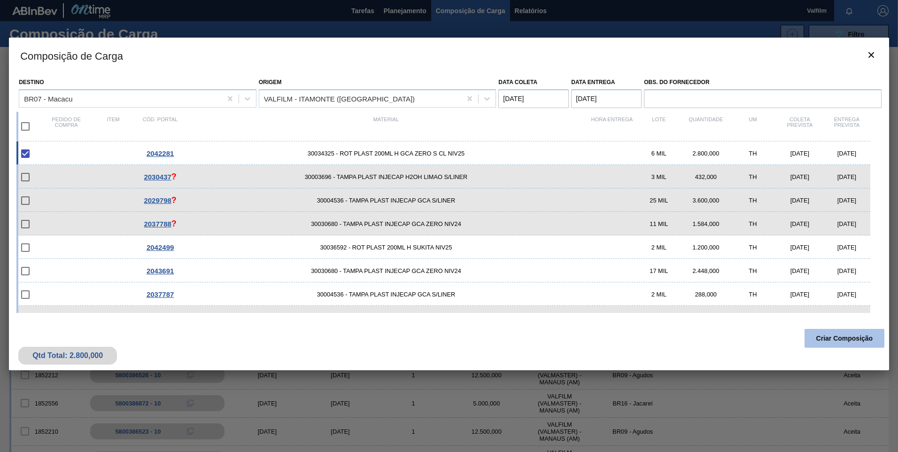
click at [851, 339] on button "Criar Composição" at bounding box center [845, 338] width 80 height 19
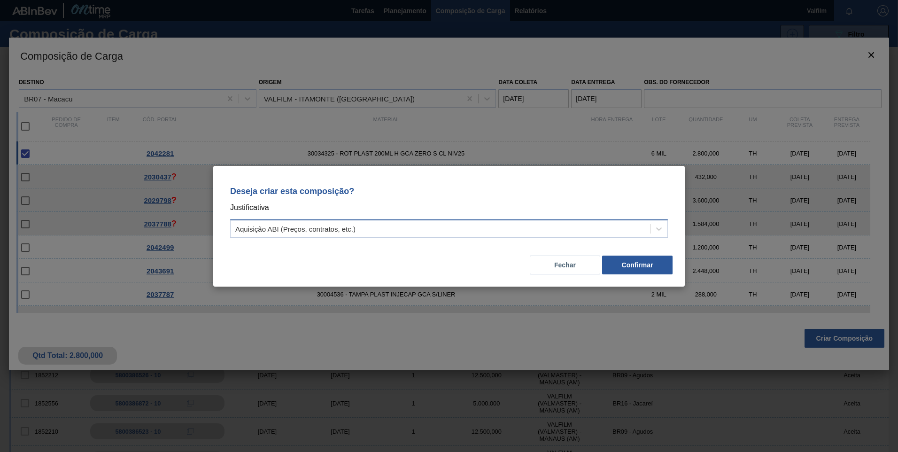
click at [290, 229] on div "Aquisição ABI (Preços, contratos, etc.)" at bounding box center [295, 229] width 120 height 8
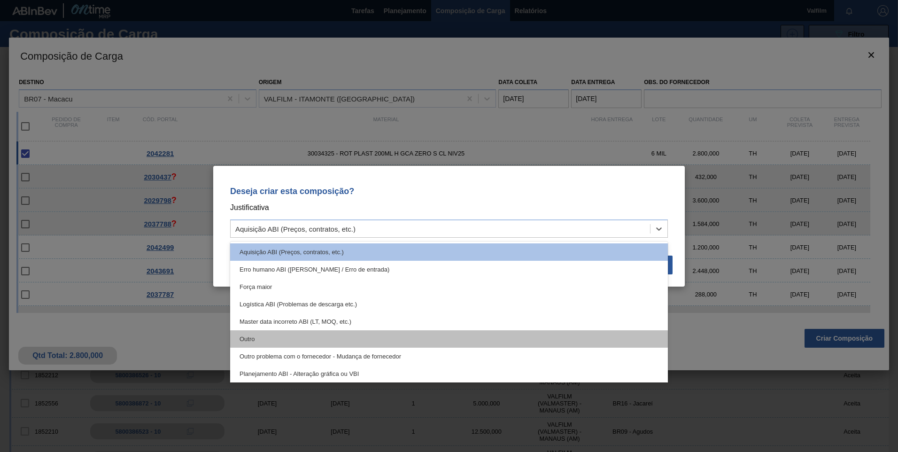
click at [288, 335] on div "Outro" at bounding box center [449, 338] width 438 height 17
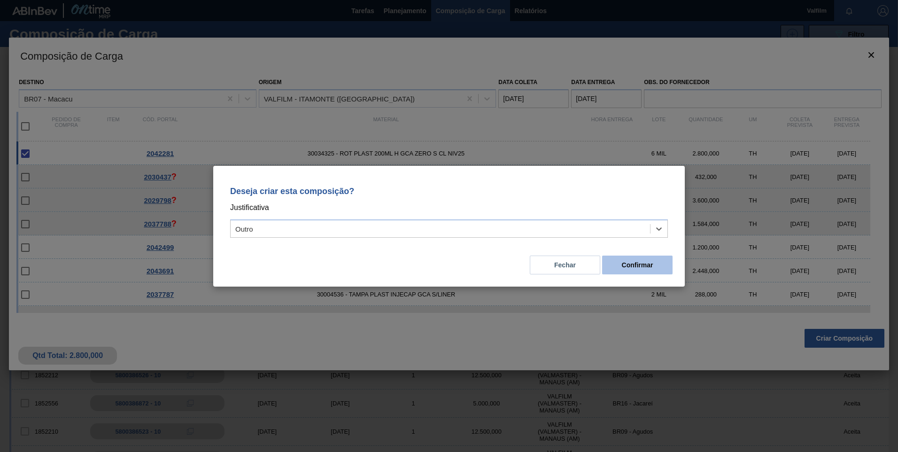
click at [658, 266] on button "Confirmar" at bounding box center [637, 265] width 70 height 19
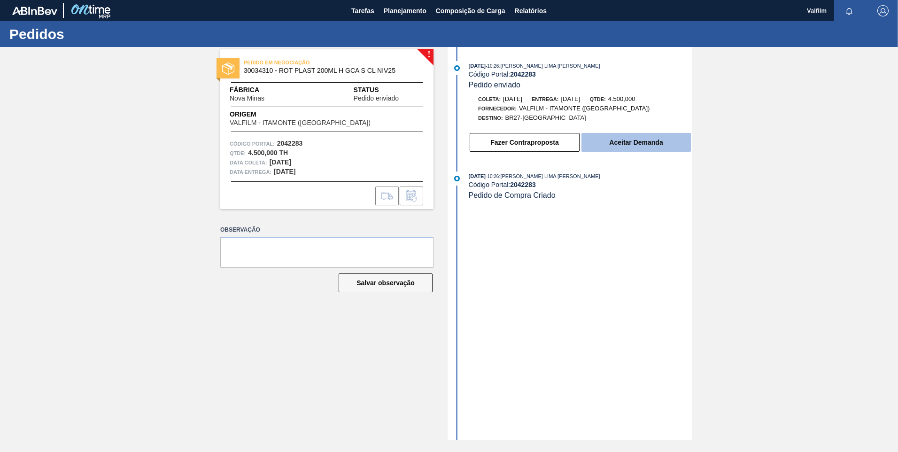
click at [616, 147] on button "Aceitar Demanda" at bounding box center [635, 142] width 109 height 19
click at [663, 142] on button "Aceitar Demanda" at bounding box center [635, 142] width 109 height 19
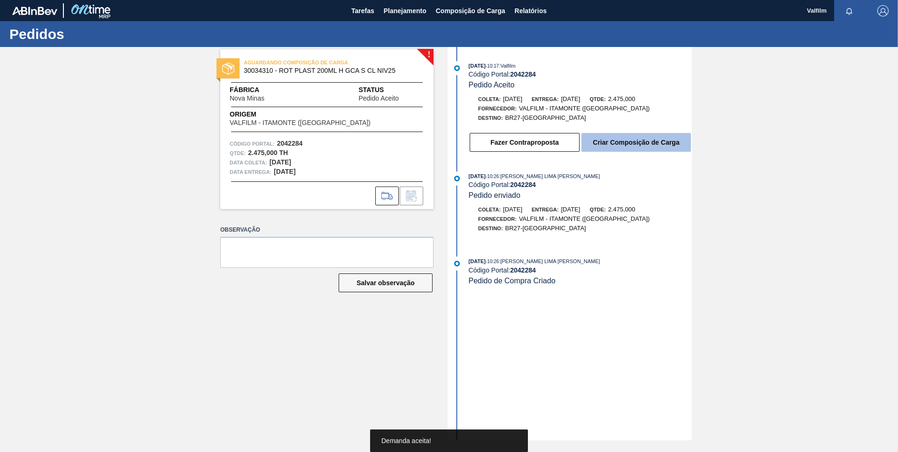
click at [643, 149] on button "Criar Composição de Carga" at bounding box center [635, 142] width 109 height 19
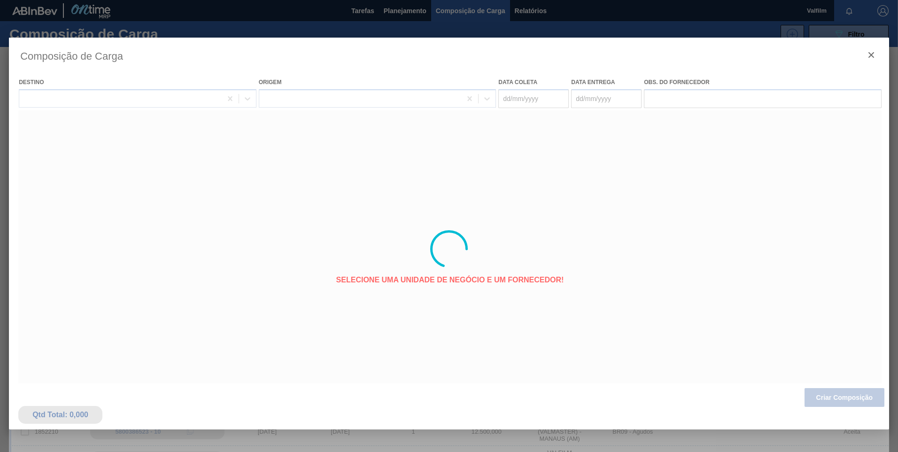
type coleta "[DATE]"
type Entrega "[DATE]"
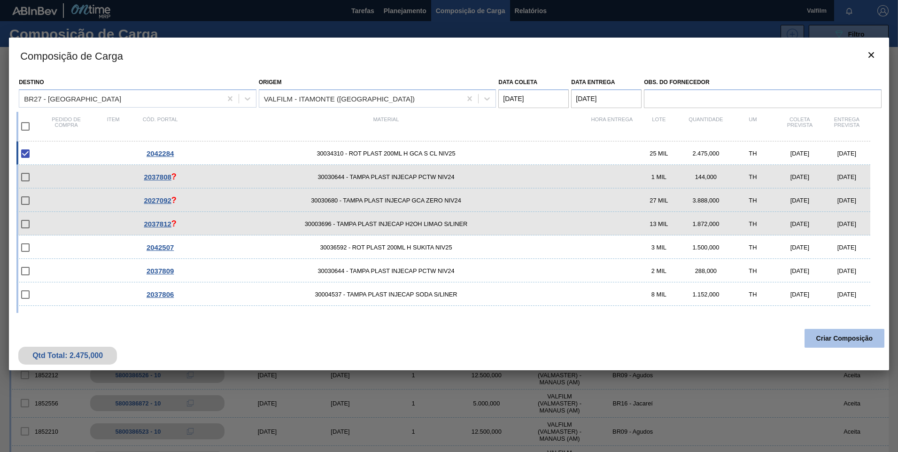
click at [841, 340] on button "Criar Composição" at bounding box center [845, 338] width 80 height 19
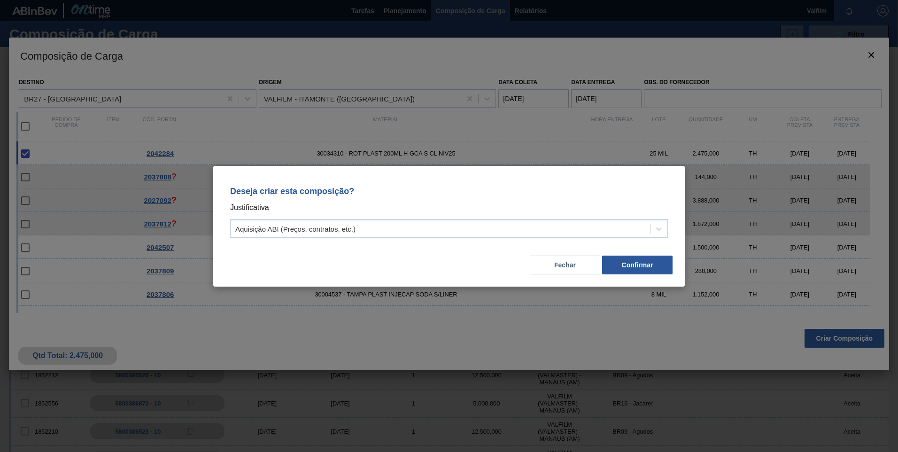
click at [423, 237] on div "Aquisição ABI (Preços, contratos, etc.)" at bounding box center [449, 228] width 438 height 18
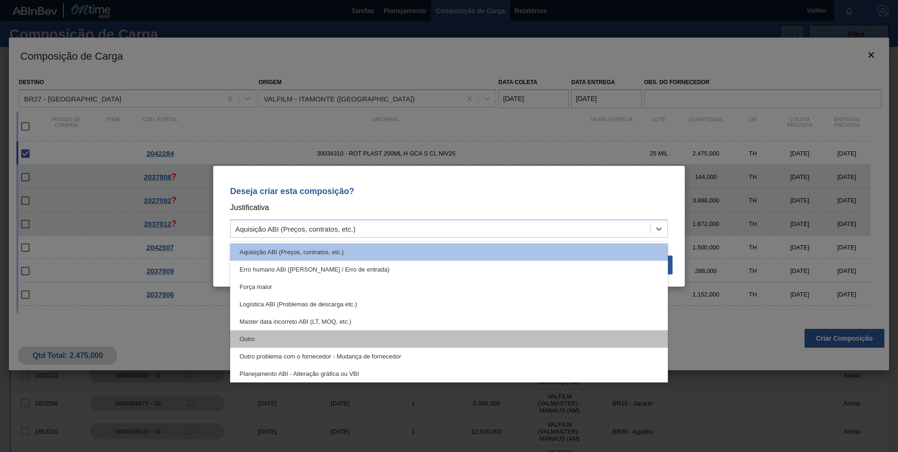
click at [341, 335] on div "Outro" at bounding box center [449, 338] width 438 height 17
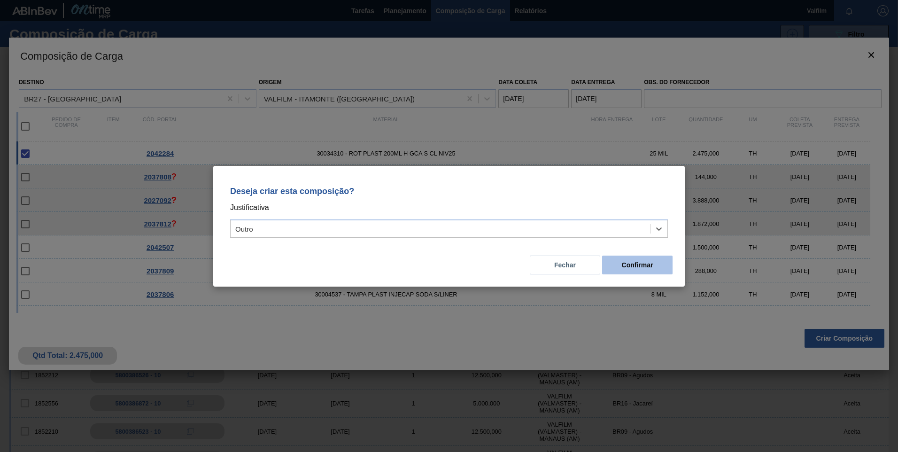
click at [640, 268] on button "Confirmar" at bounding box center [637, 265] width 70 height 19
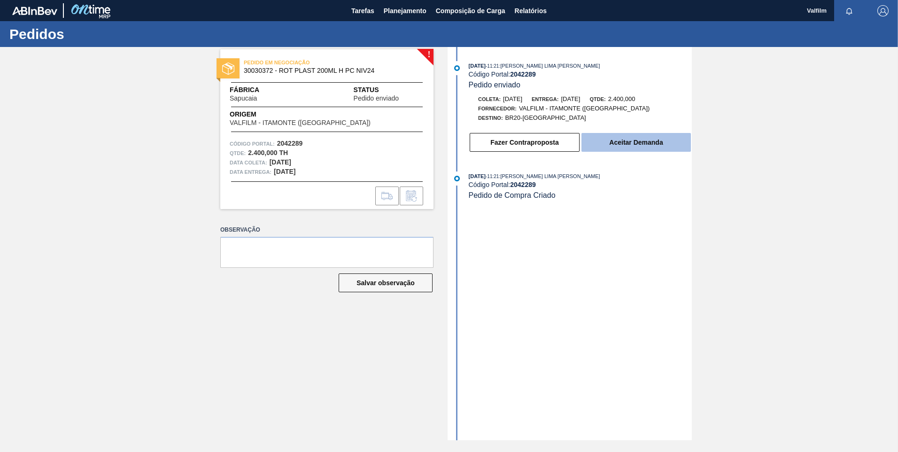
click at [643, 143] on button "Aceitar Demanda" at bounding box center [635, 142] width 109 height 19
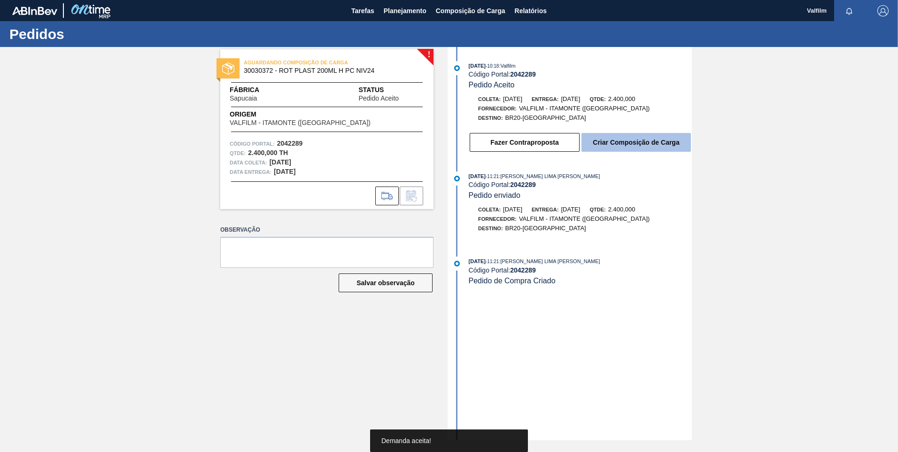
click at [618, 144] on button "Criar Composição de Carga" at bounding box center [635, 142] width 109 height 19
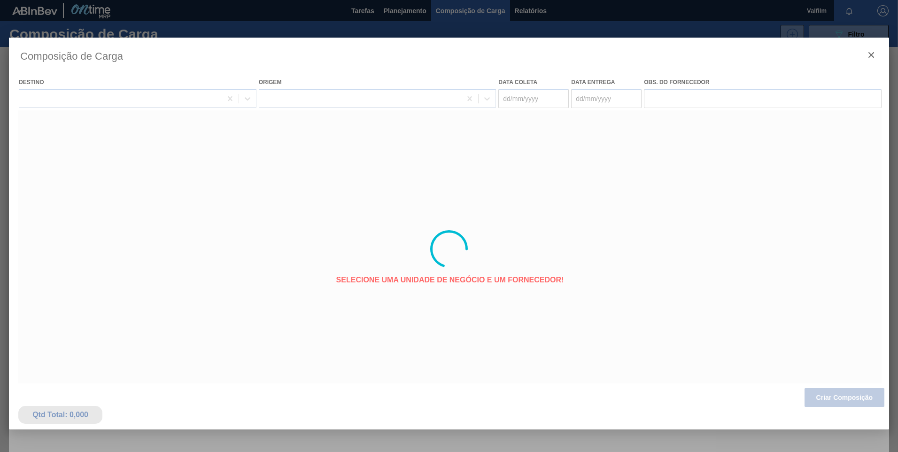
type coleta "[DATE]"
type Entrega "[DATE]"
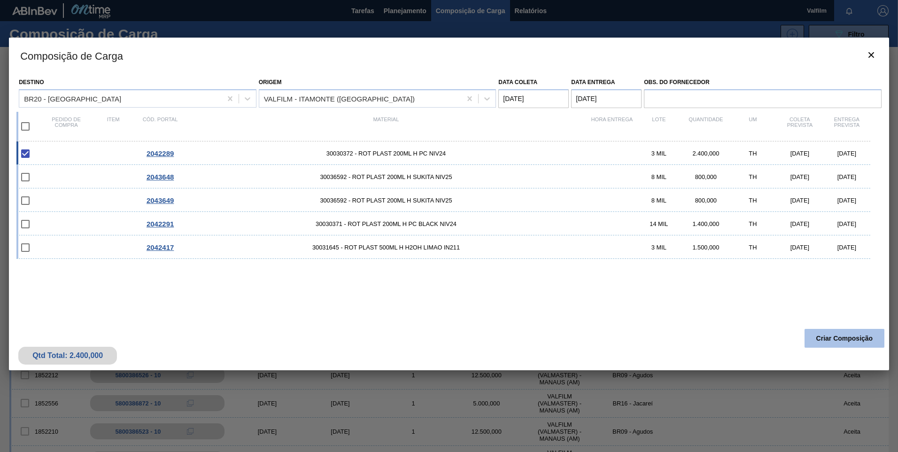
click at [845, 341] on button "Criar Composição" at bounding box center [845, 338] width 80 height 19
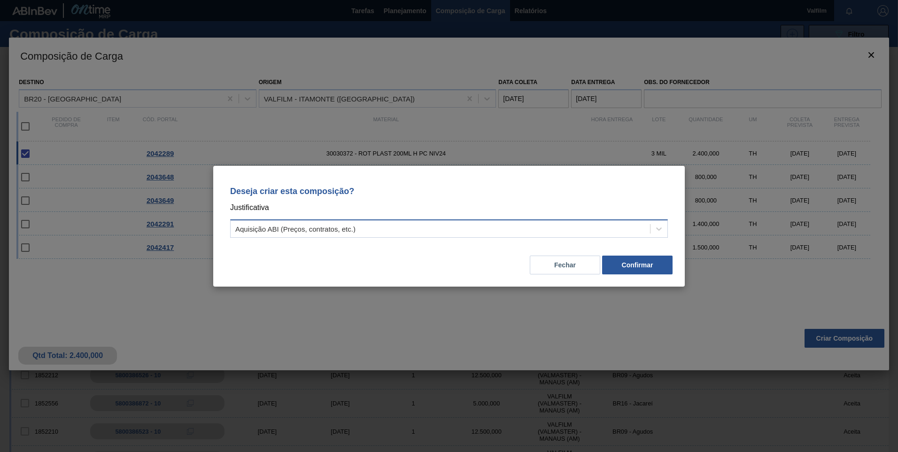
drag, startPoint x: 342, startPoint y: 227, endPoint x: 341, endPoint y: 235, distance: 8.1
click at [342, 228] on div "Aquisição ABI (Preços, contratos, etc.)" at bounding box center [295, 229] width 120 height 8
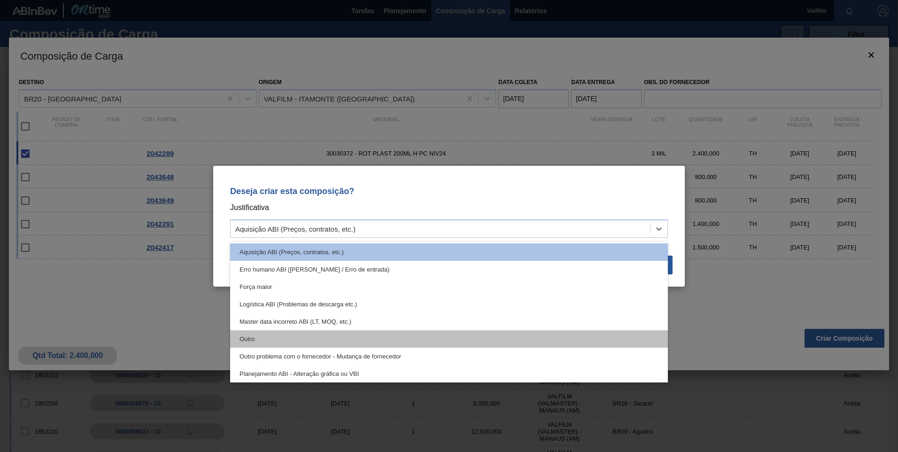
click at [312, 342] on div "Outro" at bounding box center [449, 338] width 438 height 17
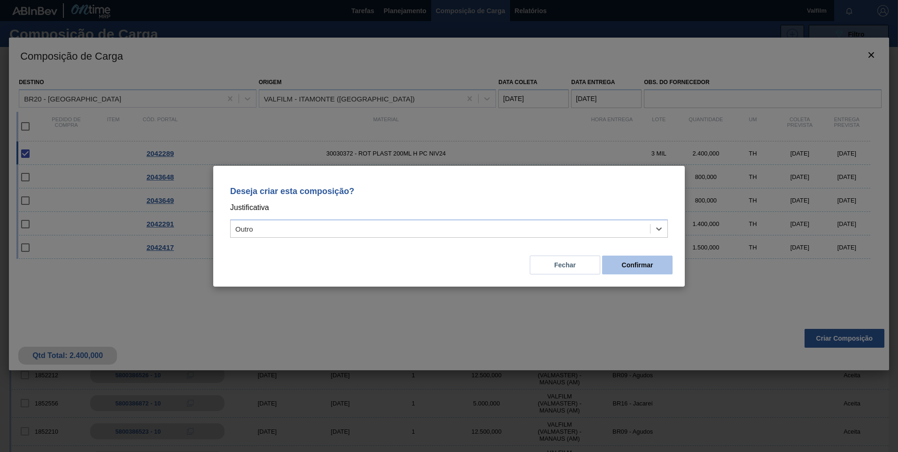
click at [637, 266] on button "Confirmar" at bounding box center [637, 265] width 70 height 19
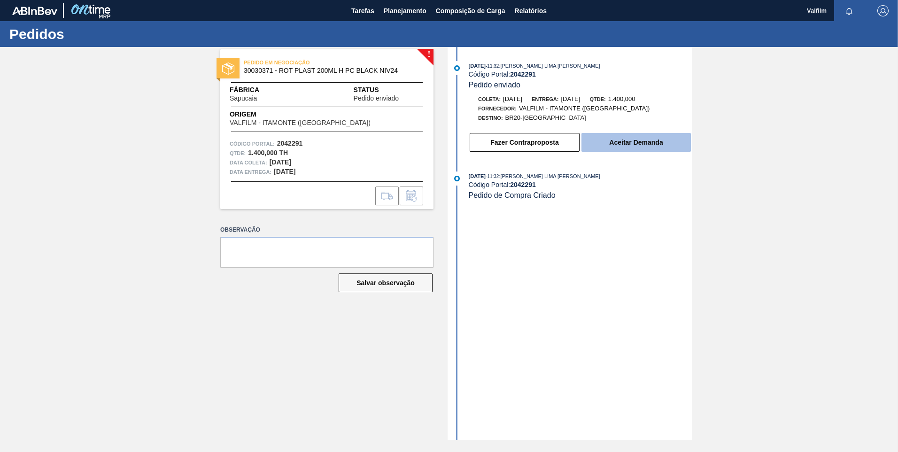
click at [629, 137] on button "Aceitar Demanda" at bounding box center [635, 142] width 109 height 19
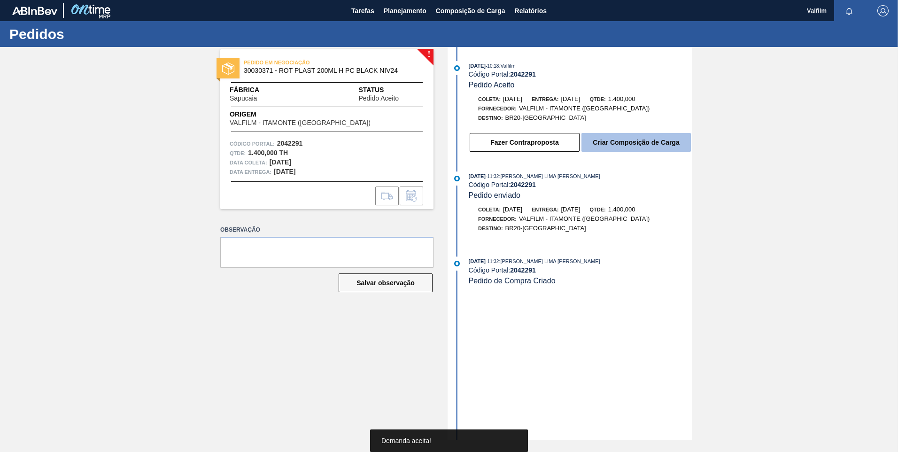
click at [633, 141] on button "Criar Composição de Carga" at bounding box center [635, 142] width 109 height 19
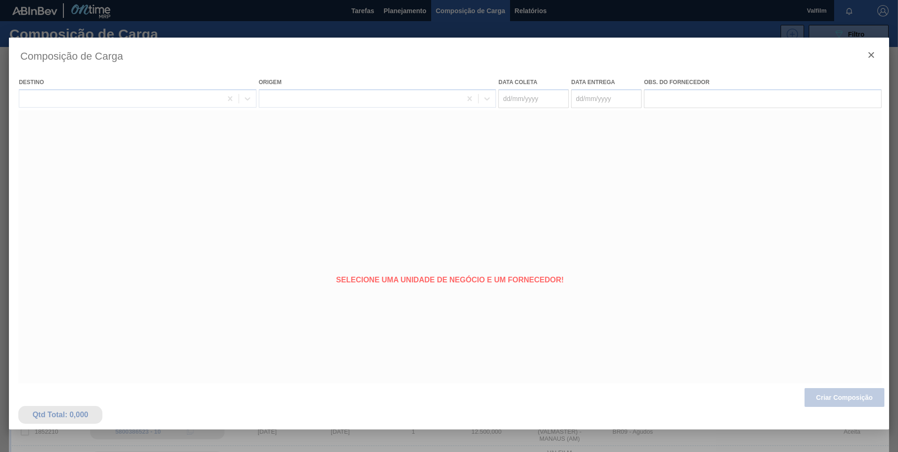
type coleta "[DATE]"
type Entrega "[DATE]"
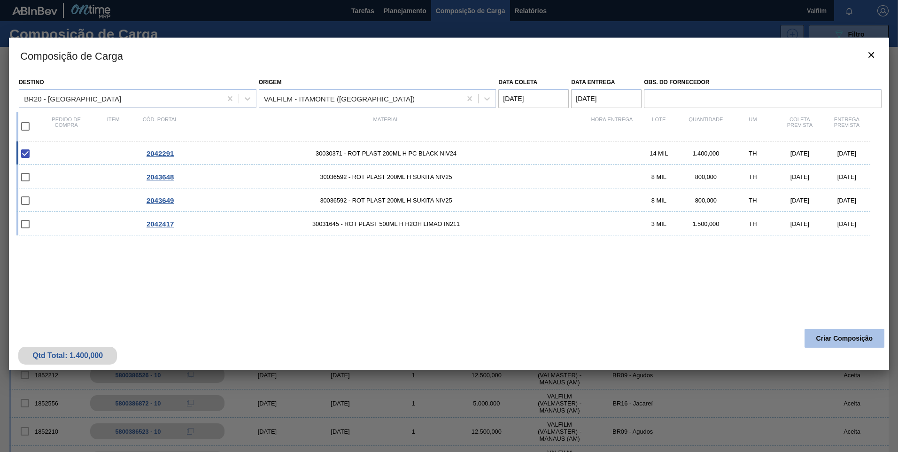
click at [834, 342] on button "Criar Composição" at bounding box center [845, 338] width 80 height 19
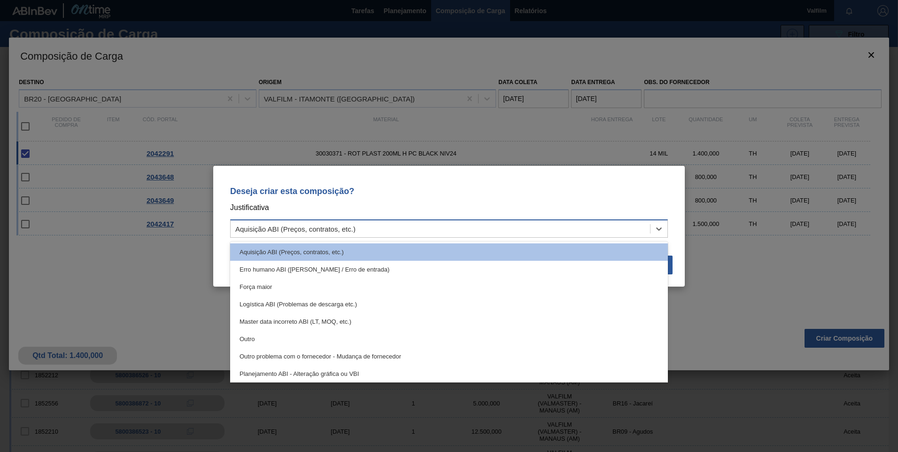
click at [317, 233] on div "Aquisição ABI (Preços, contratos, etc.)" at bounding box center [440, 229] width 419 height 14
drag, startPoint x: 289, startPoint y: 343, endPoint x: 342, endPoint y: 339, distance: 53.3
click at [289, 343] on div "Outro" at bounding box center [449, 338] width 438 height 17
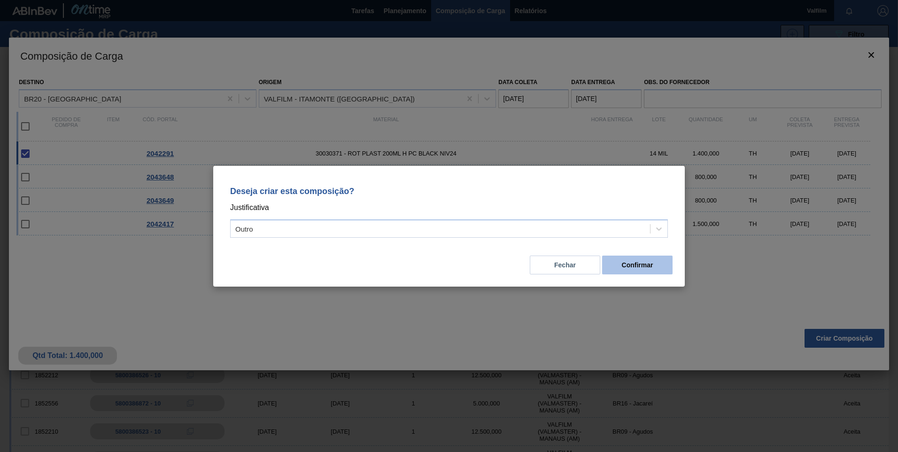
click at [659, 264] on button "Confirmar" at bounding box center [637, 265] width 70 height 19
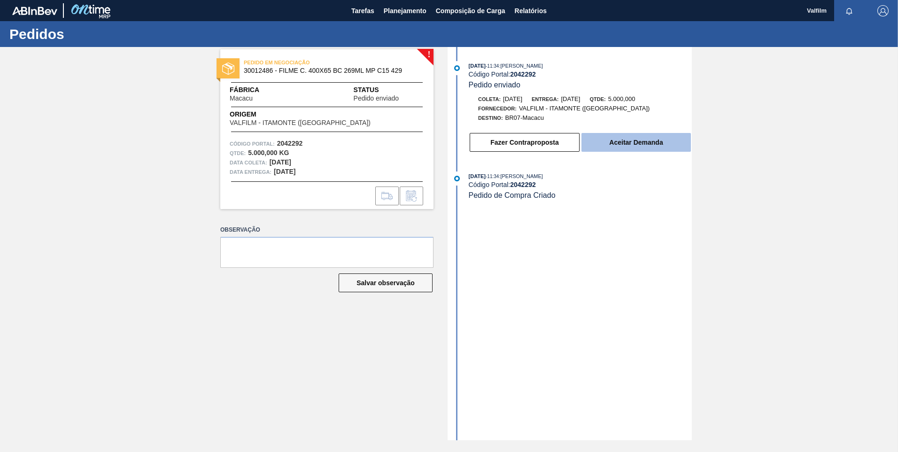
click at [643, 149] on button "Aceitar Demanda" at bounding box center [635, 142] width 109 height 19
click at [620, 145] on button "Aceitar Demanda" at bounding box center [635, 142] width 109 height 19
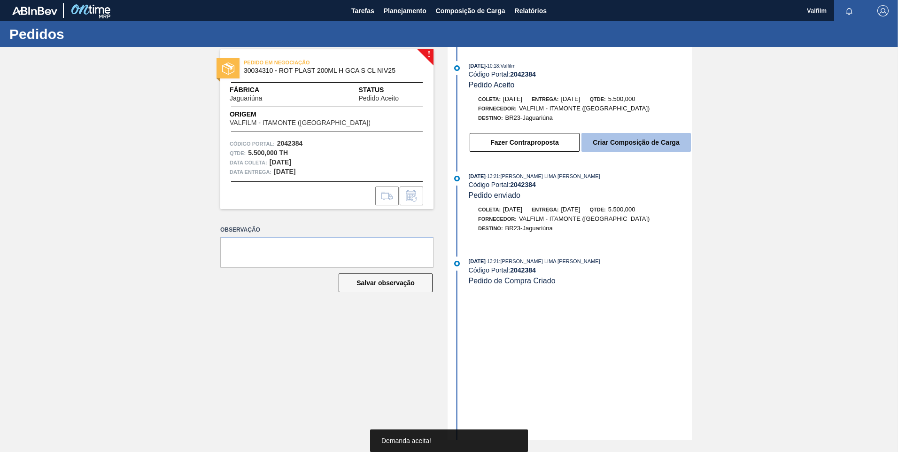
click at [620, 145] on button "Criar Composição de Carga" at bounding box center [635, 142] width 109 height 19
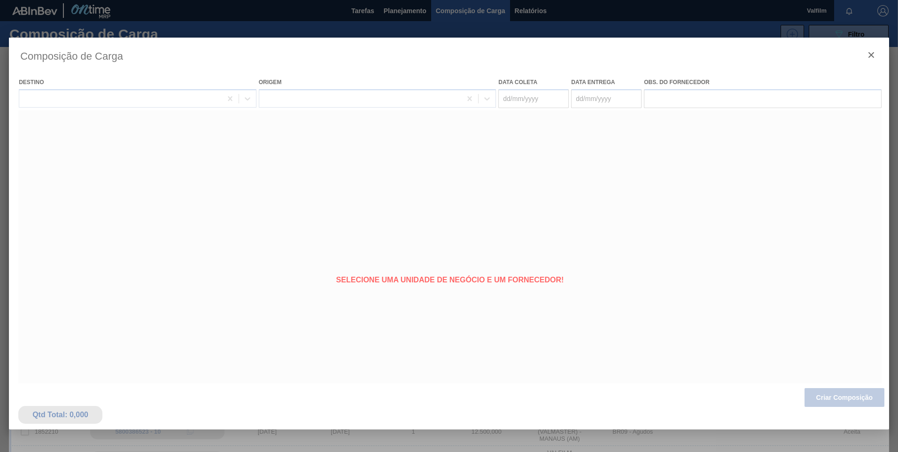
type coleta "16/11/2025"
type Entrega "18/11/2025"
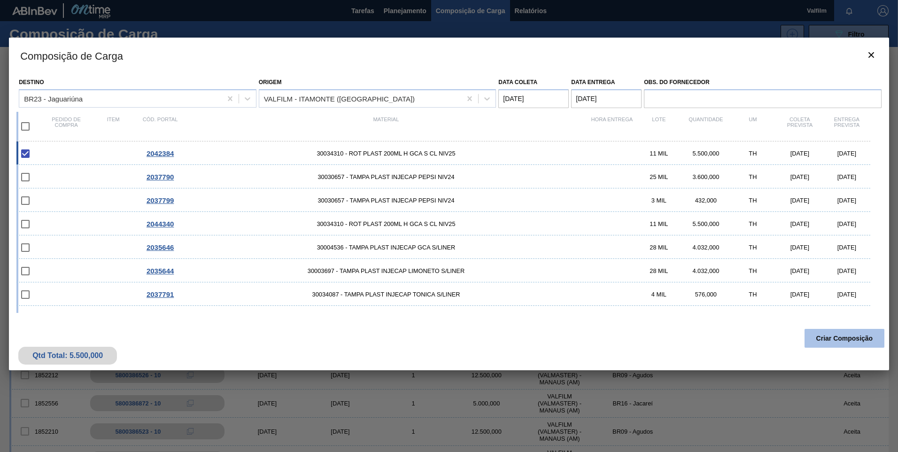
click at [836, 337] on button "Criar Composição" at bounding box center [845, 338] width 80 height 19
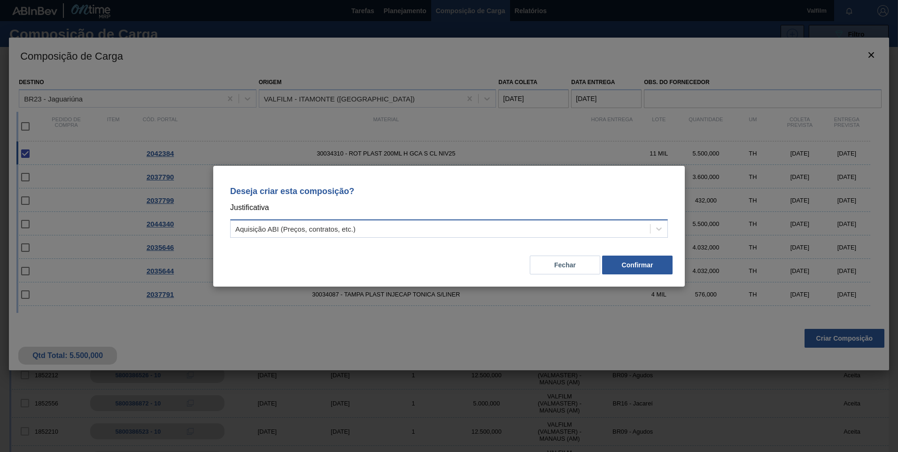
click at [284, 227] on div "Aquisição ABI (Preços, contratos, etc.)" at bounding box center [295, 229] width 120 height 8
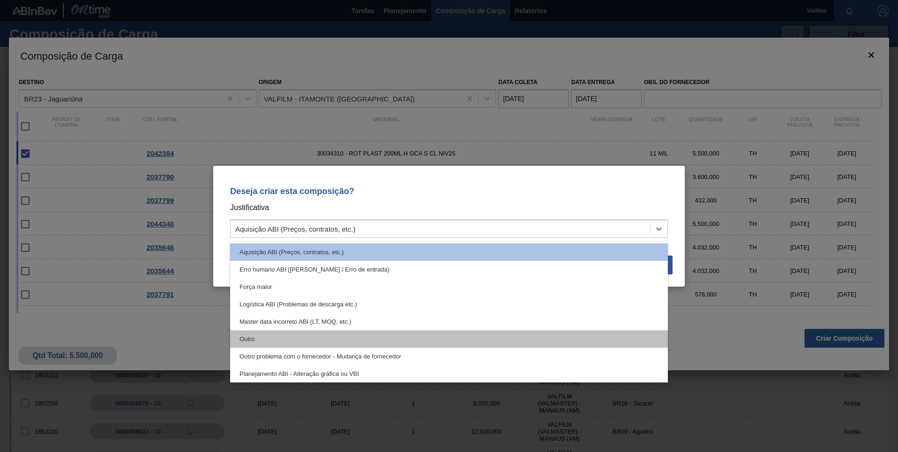
click at [272, 341] on div "Outro" at bounding box center [449, 338] width 438 height 17
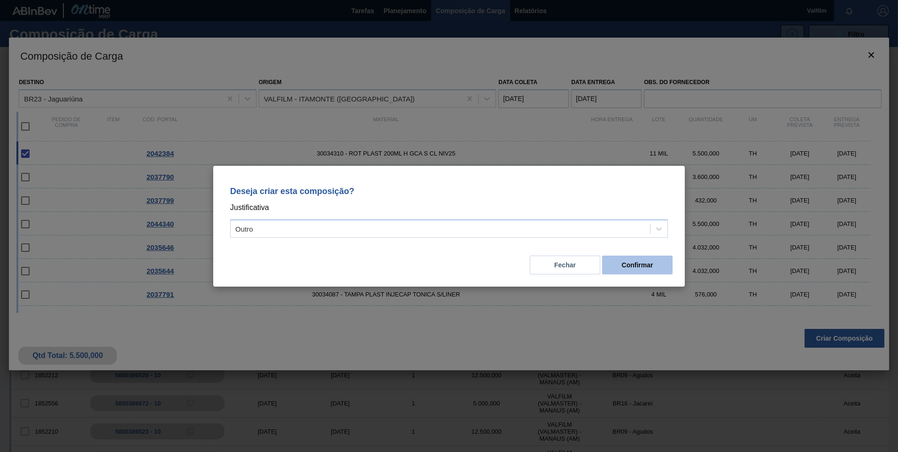
click at [647, 271] on button "Confirmar" at bounding box center [637, 265] width 70 height 19
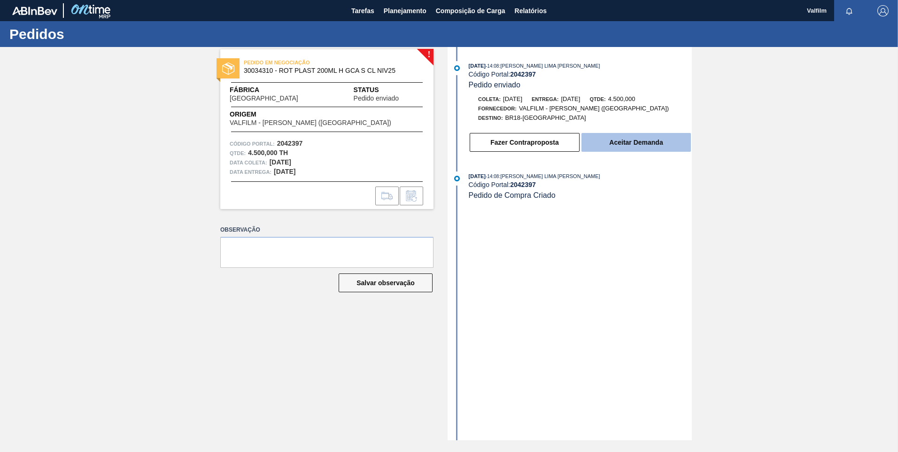
click at [655, 139] on button "Aceitar Demanda" at bounding box center [635, 142] width 109 height 19
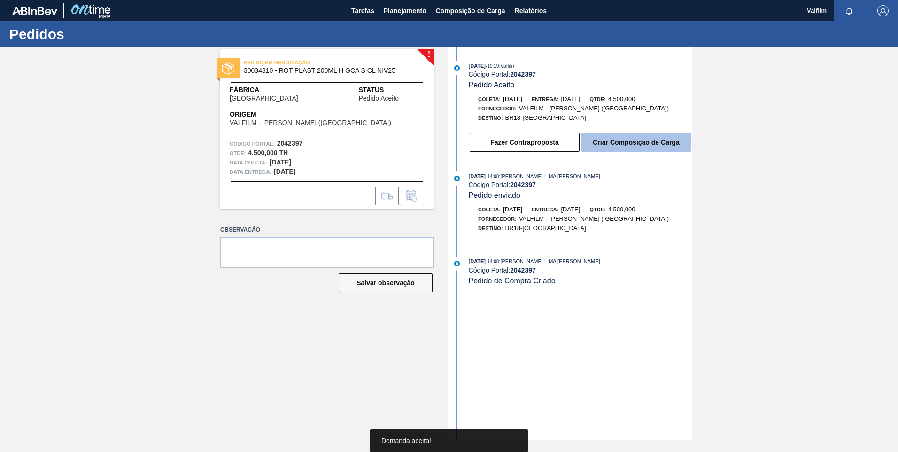
click at [632, 148] on button "Criar Composição de Carga" at bounding box center [635, 142] width 109 height 19
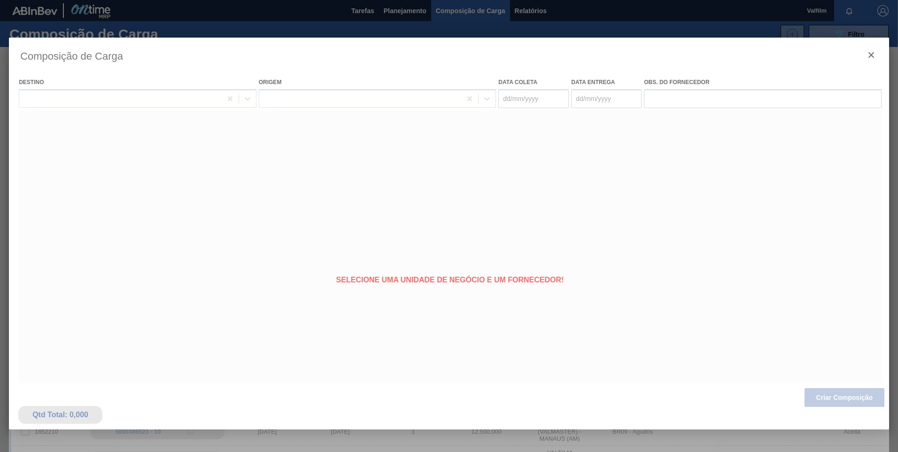
type coleta "[DATE]"
type Entrega "[DATE]"
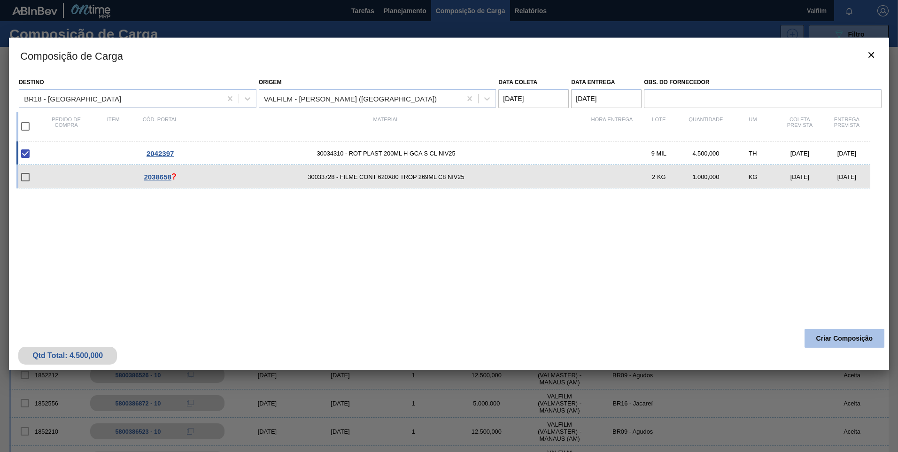
click at [859, 329] on button "Criar Composição" at bounding box center [845, 338] width 80 height 19
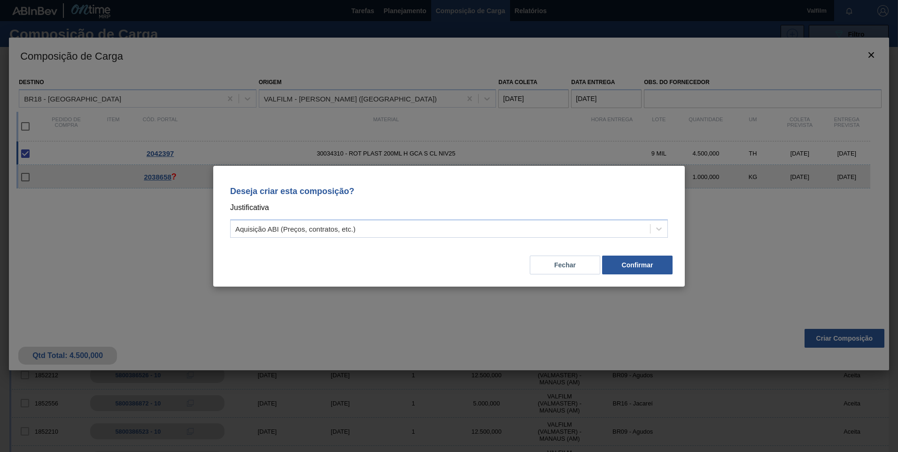
click at [307, 238] on div "Deseja criar esta composição? Justificativa Aquisição ABI (Preços, contratos, e…" at bounding box center [449, 210] width 449 height 66
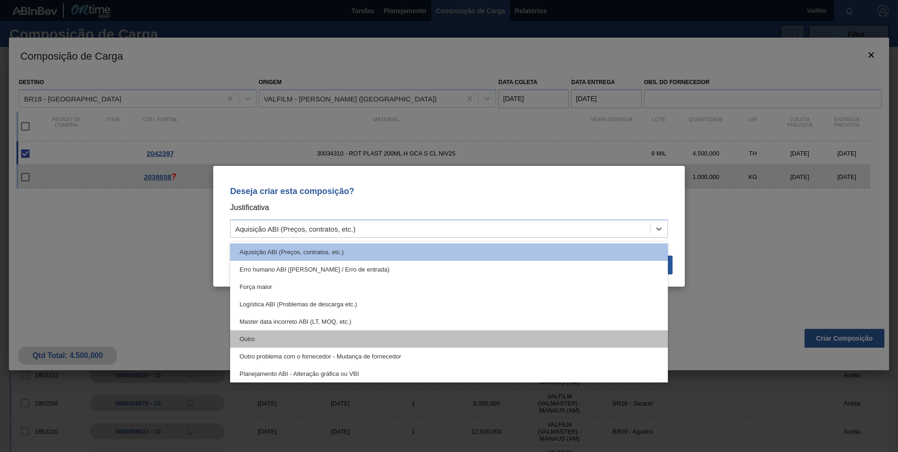
click at [284, 336] on div "Outro" at bounding box center [449, 338] width 438 height 17
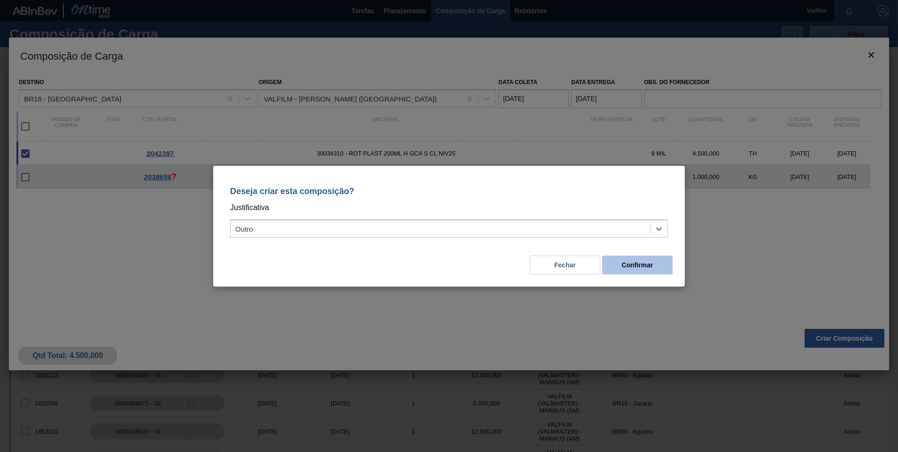
click at [635, 265] on button "Confirmar" at bounding box center [637, 265] width 70 height 19
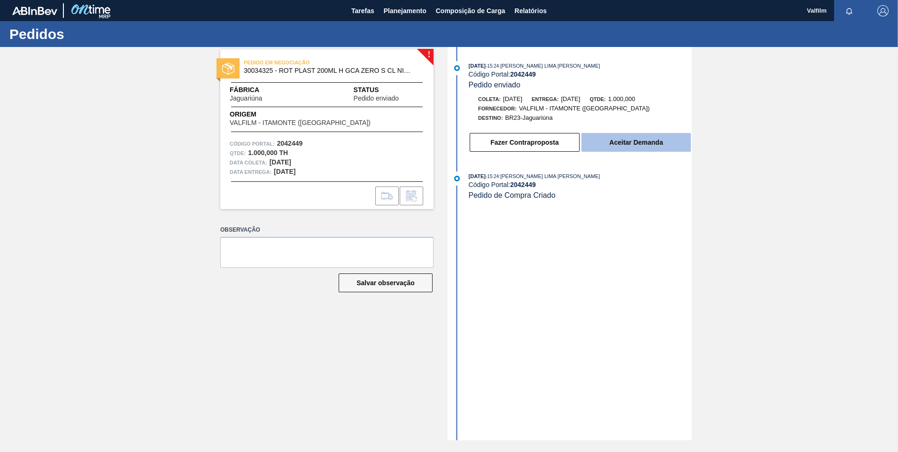
click at [619, 138] on button "Aceitar Demanda" at bounding box center [635, 142] width 109 height 19
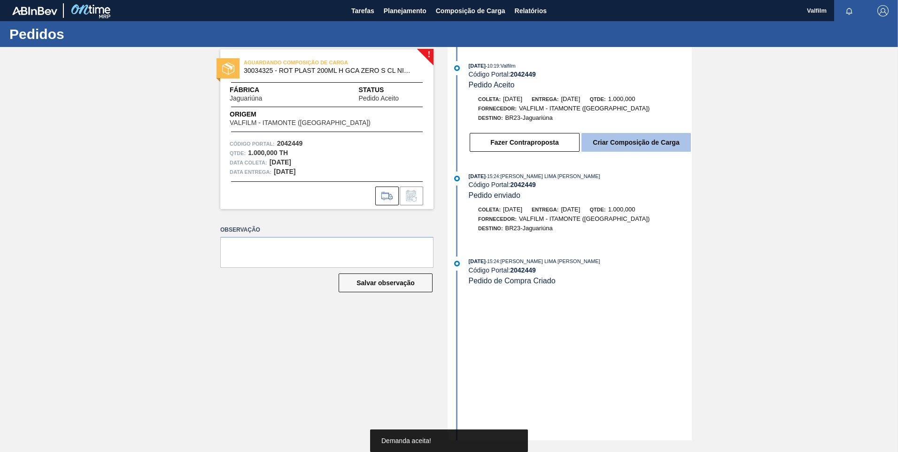
click at [596, 139] on button "Criar Composição de Carga" at bounding box center [635, 142] width 109 height 19
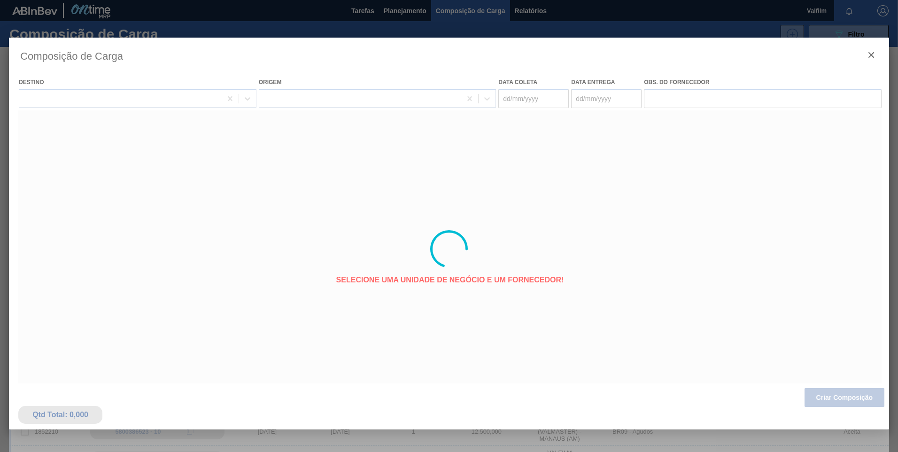
type coleta "[DATE]"
type Entrega "19/11/2025"
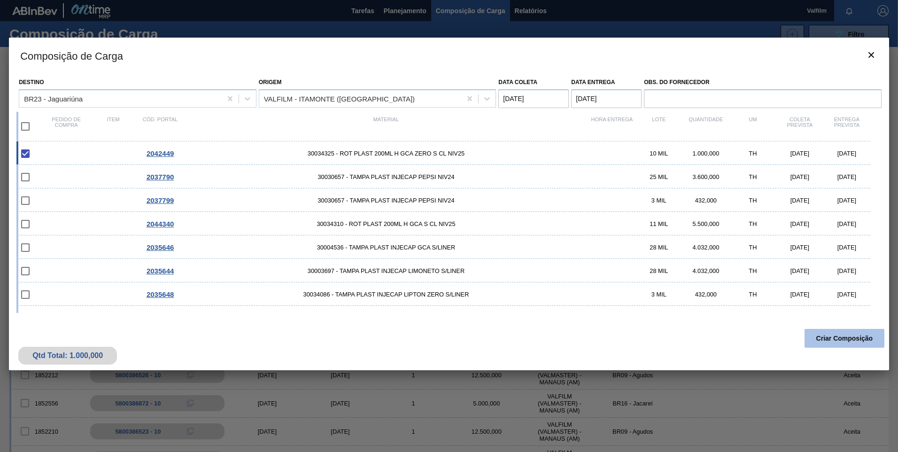
click at [839, 335] on button "Criar Composição" at bounding box center [845, 338] width 80 height 19
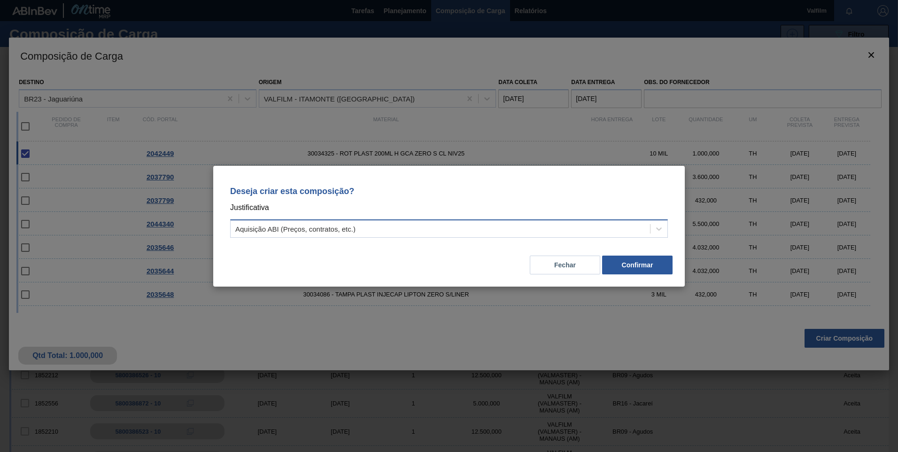
click at [373, 234] on div "Aquisição ABI (Preços, contratos, etc.)" at bounding box center [440, 229] width 419 height 14
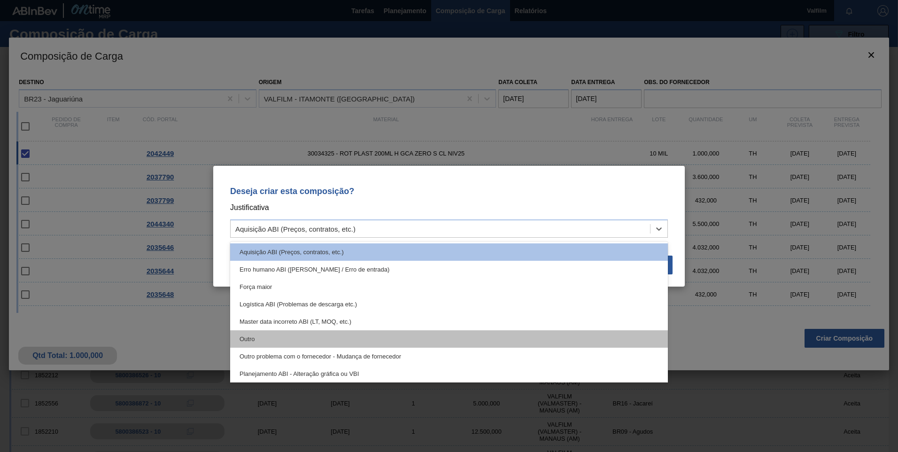
click at [328, 339] on div "Outro" at bounding box center [449, 338] width 438 height 17
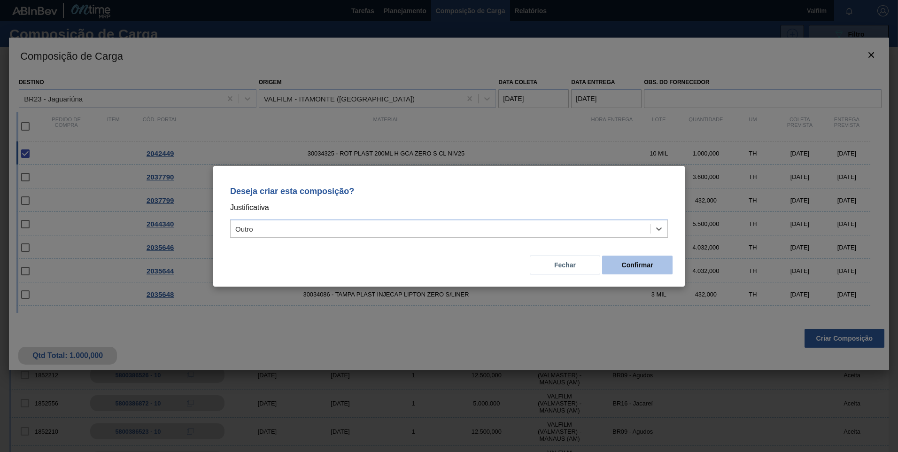
click at [632, 264] on button "Confirmar" at bounding box center [637, 265] width 70 height 19
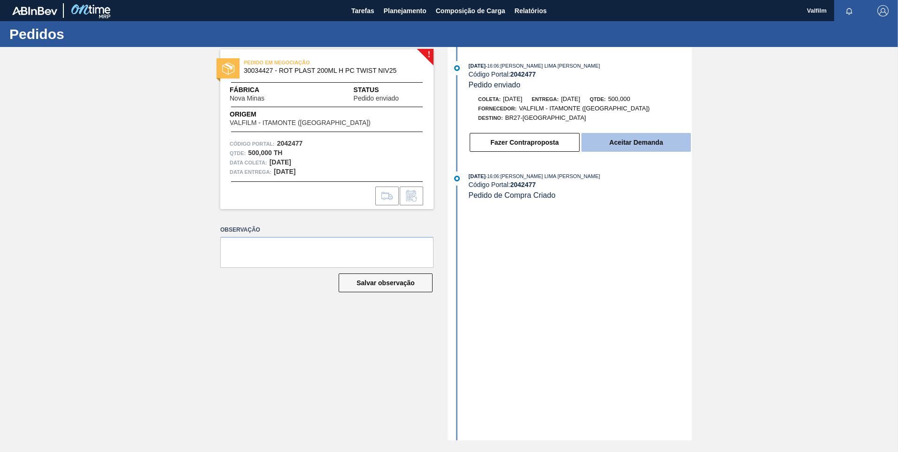
click at [607, 144] on button "Aceitar Demanda" at bounding box center [635, 142] width 109 height 19
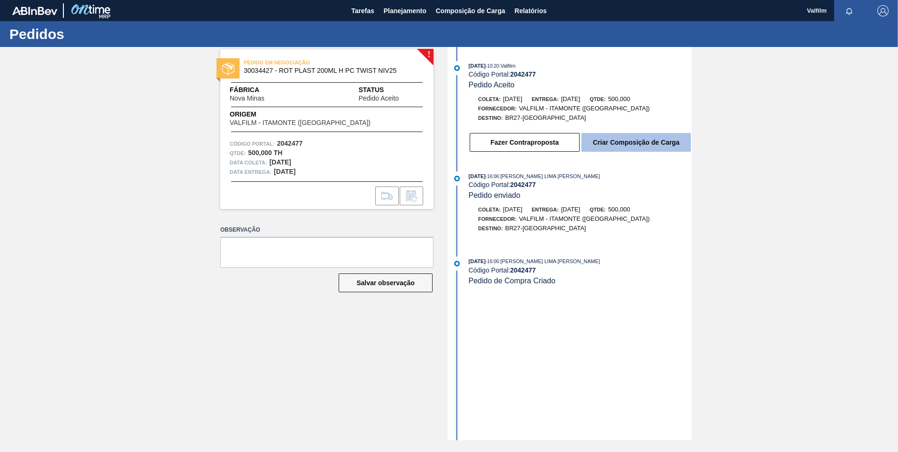
click at [607, 147] on button "Criar Composição de Carga" at bounding box center [635, 142] width 109 height 19
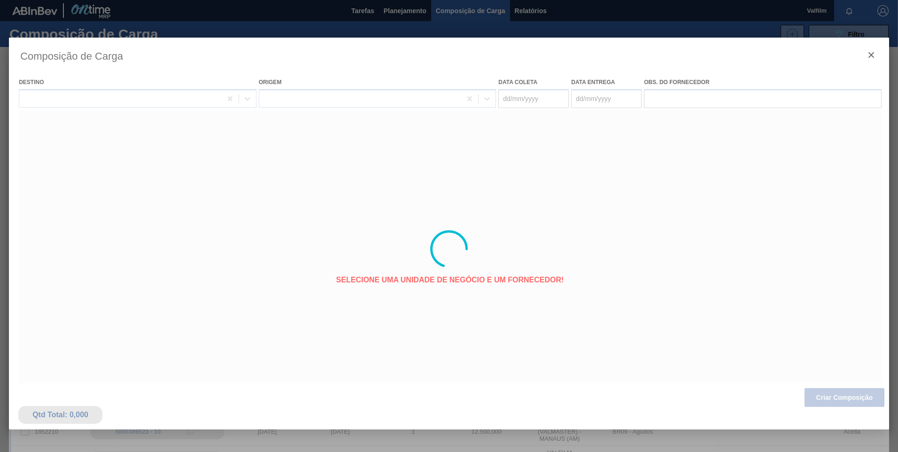
type coleta "[DATE]"
type Entrega "[DATE]"
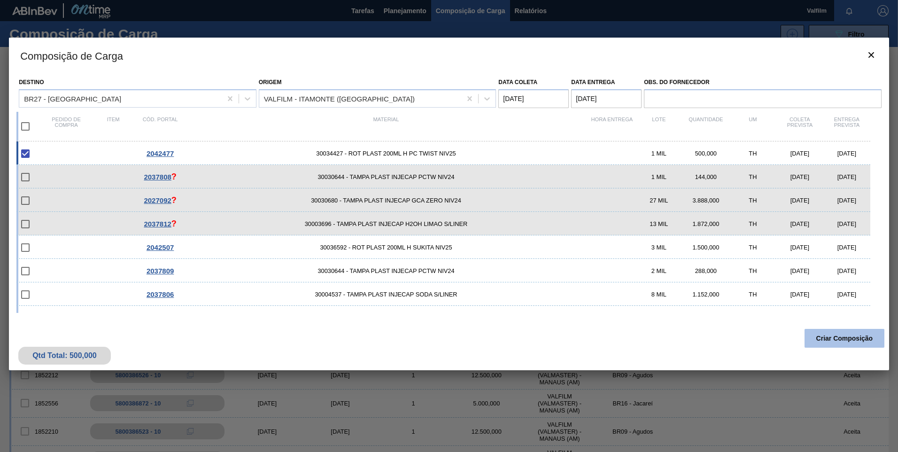
click at [820, 341] on button "Criar Composição" at bounding box center [845, 338] width 80 height 19
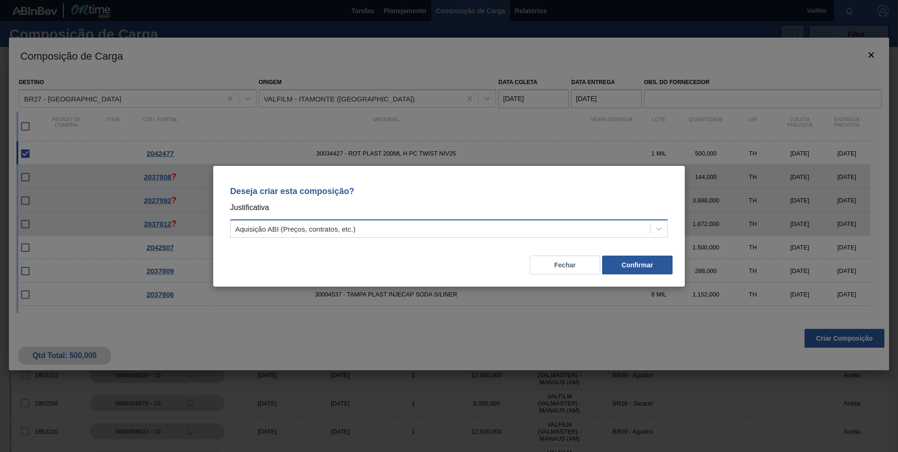
click at [350, 237] on div "Aquisição ABI (Preços, contratos, etc.)" at bounding box center [449, 228] width 438 height 18
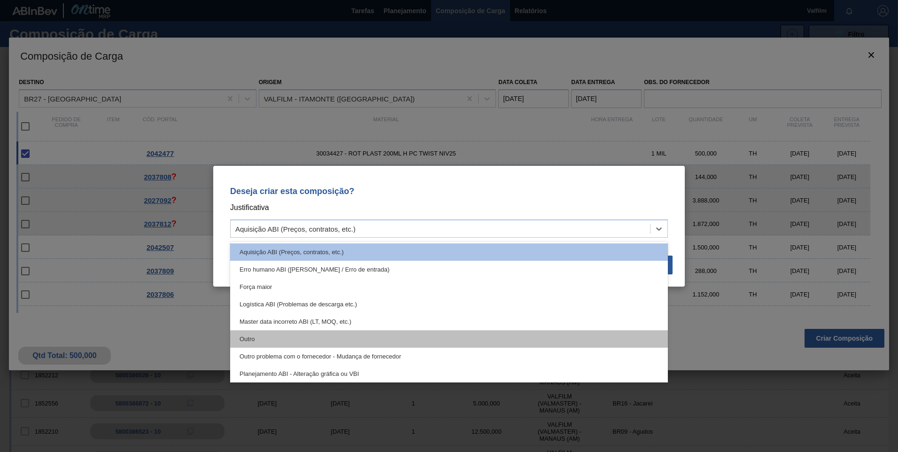
click at [284, 340] on div "Outro" at bounding box center [449, 338] width 438 height 17
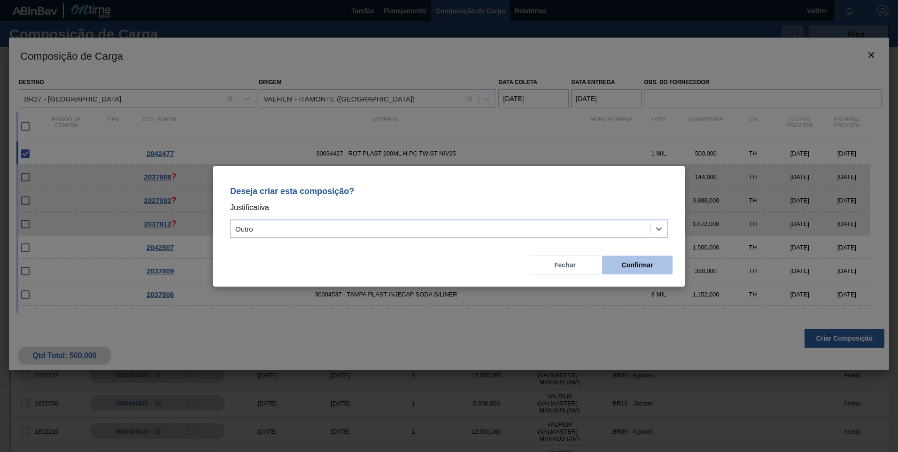
click at [659, 266] on button "Confirmar" at bounding box center [637, 265] width 70 height 19
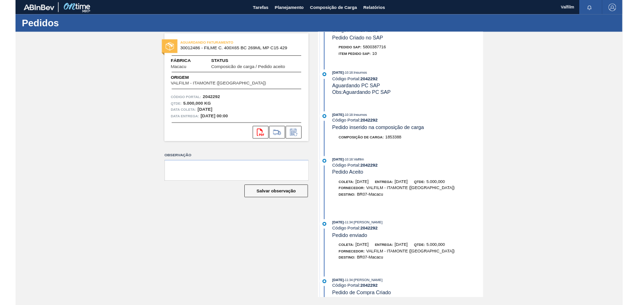
scroll to position [112, 0]
